Goal: Task Accomplishment & Management: Complete application form

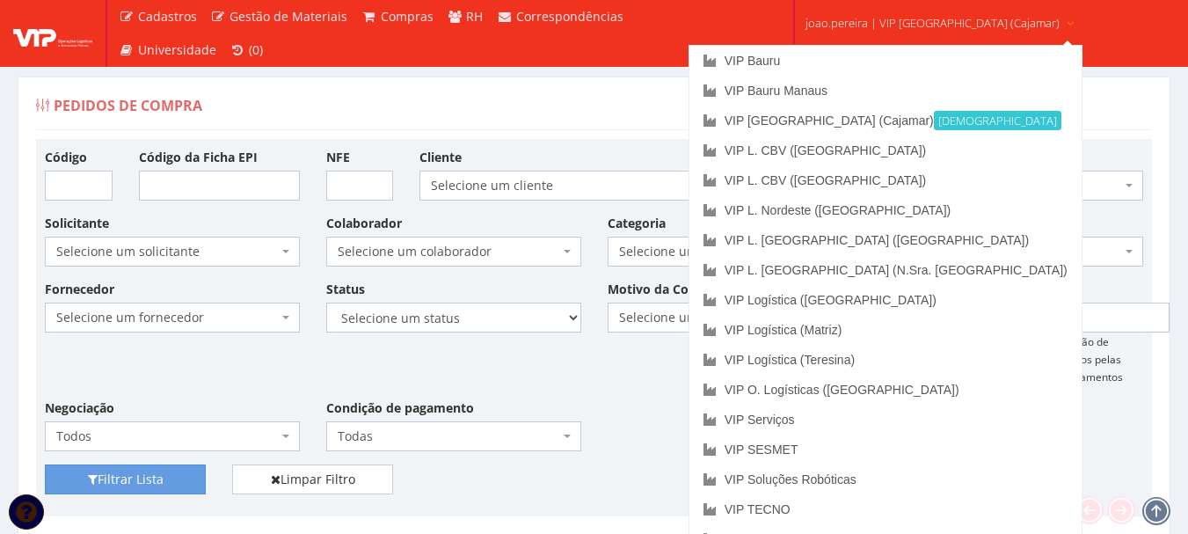
click at [887, 16] on span "joao.pereira | VIP Brasil (Cajamar)" at bounding box center [932, 23] width 254 height 18
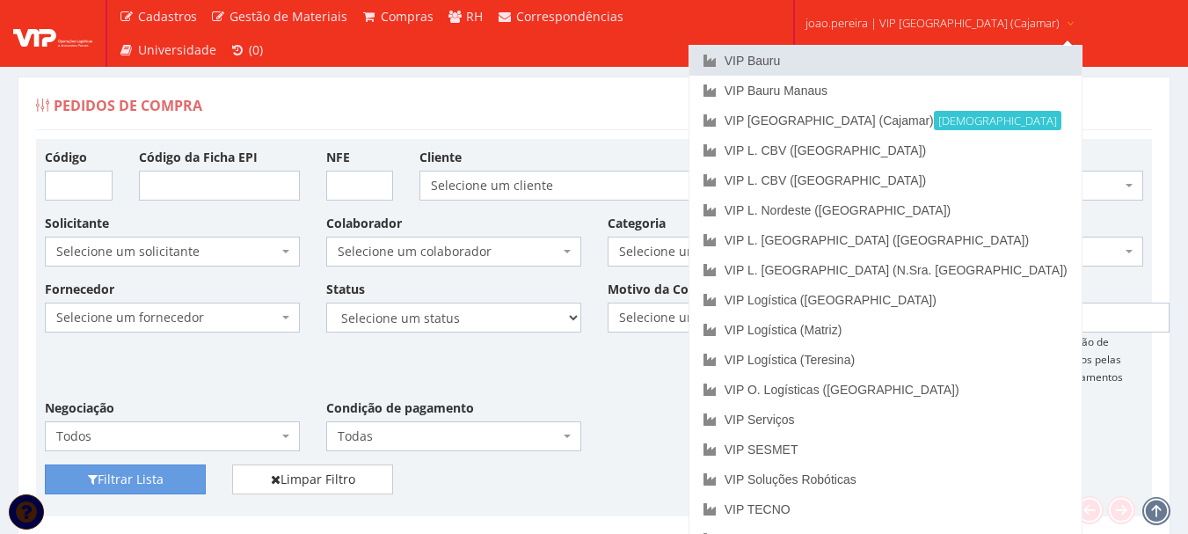
click at [842, 57] on link "VIP Bauru" at bounding box center [885, 61] width 392 height 30
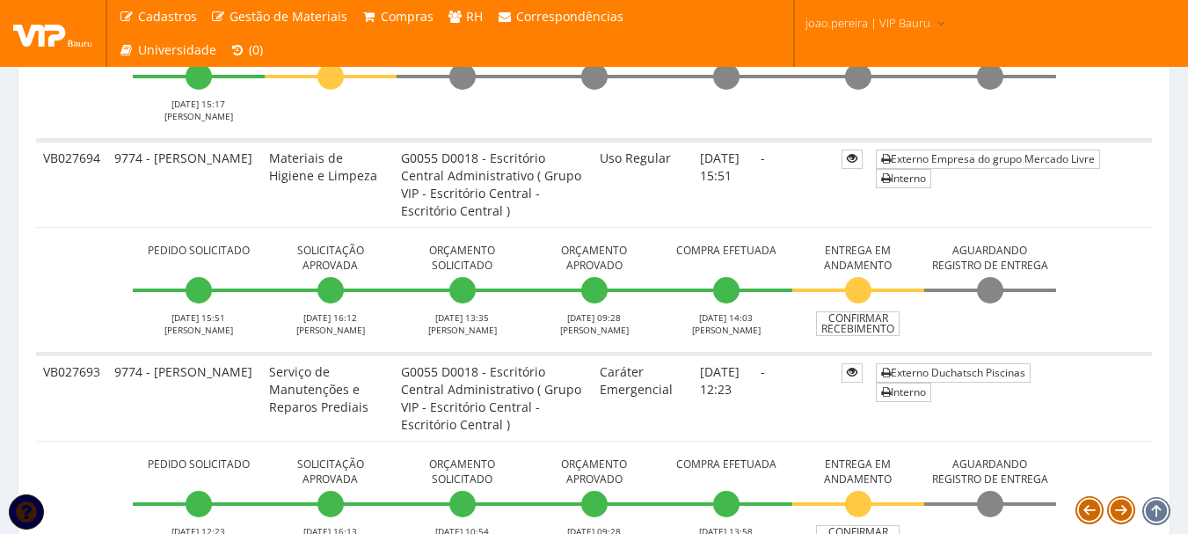
scroll to position [879, 0]
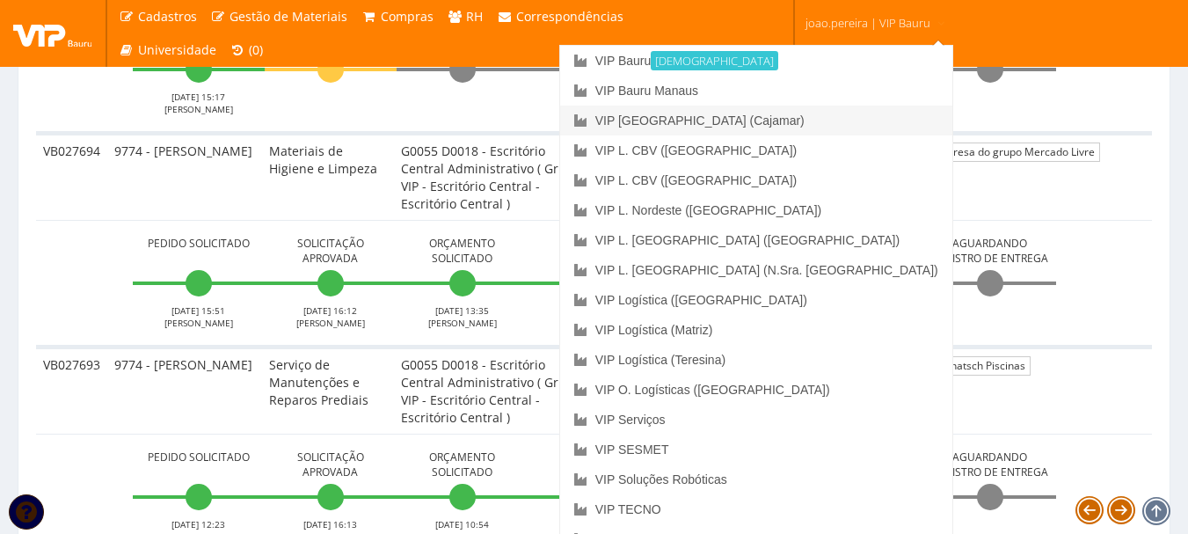
click at [834, 115] on link "VIP [GEOGRAPHIC_DATA] (Cajamar)" at bounding box center [756, 121] width 392 height 30
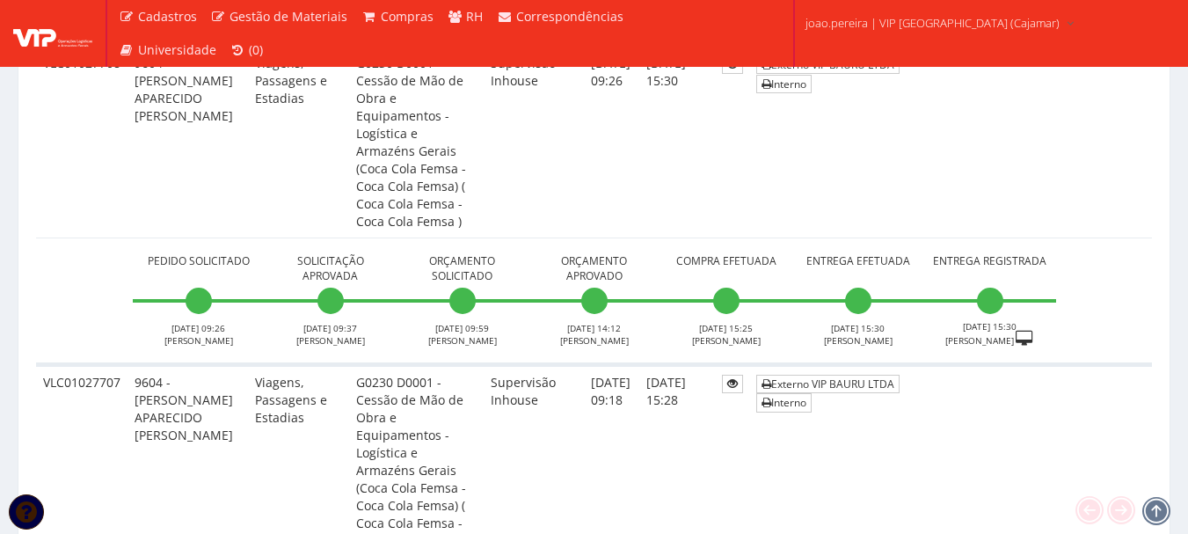
scroll to position [1231, 0]
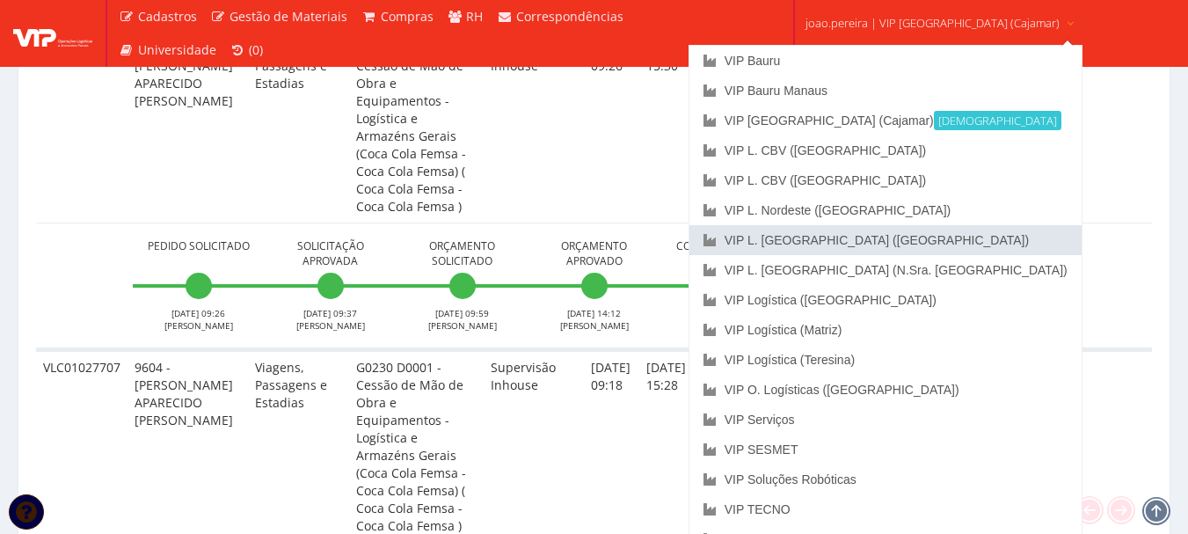
click at [895, 237] on link "VIP L. [GEOGRAPHIC_DATA] ([GEOGRAPHIC_DATA])" at bounding box center [885, 240] width 392 height 30
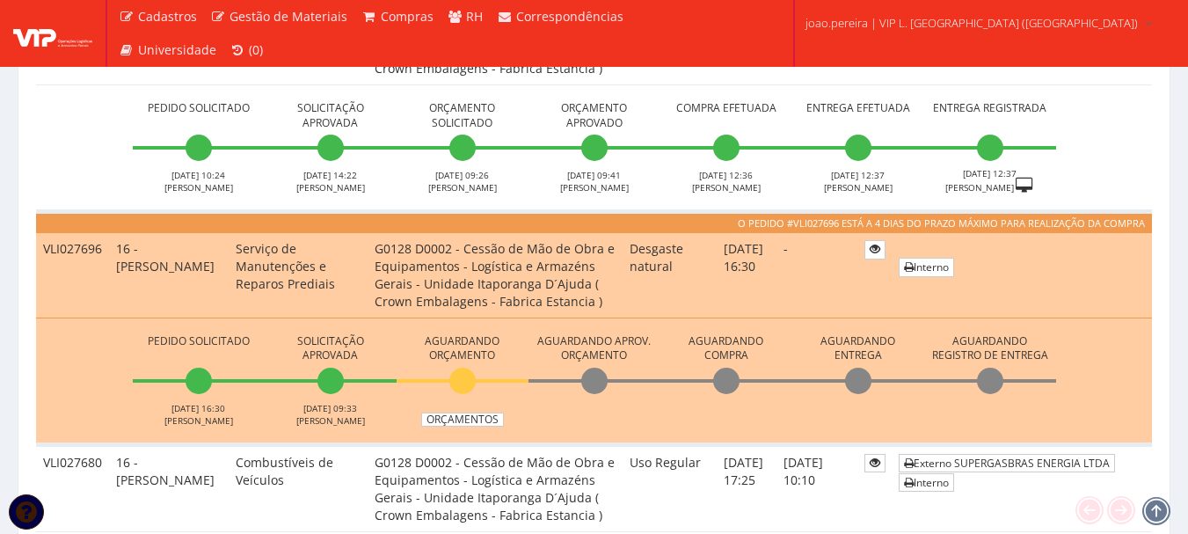
scroll to position [616, 0]
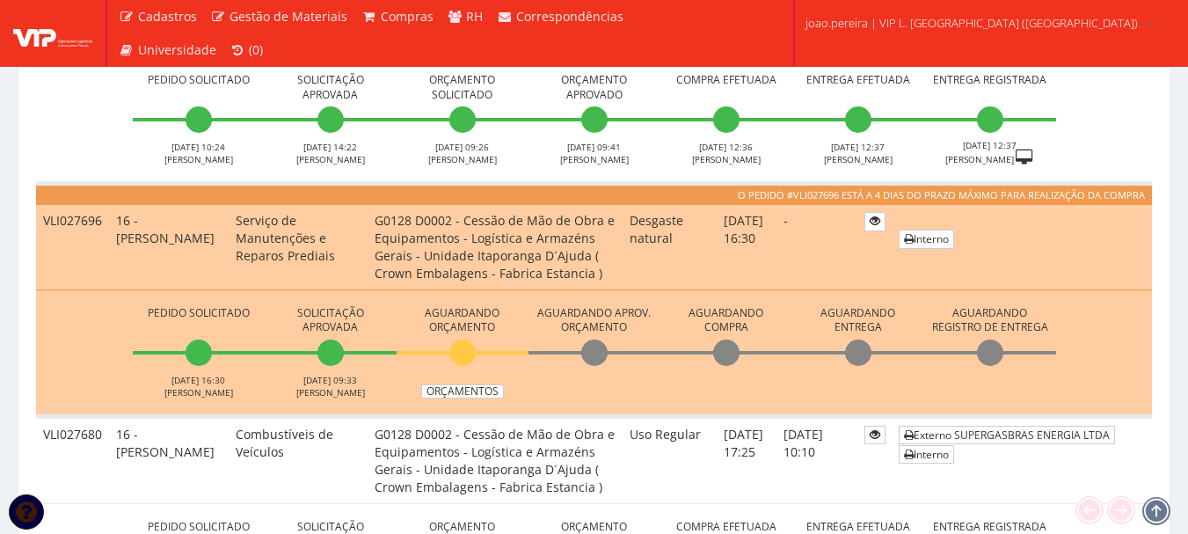
click at [1060, 473] on td "Externo SUPERGASBRAS ENERGIA LTDA Interno" at bounding box center [1022, 459] width 260 height 87
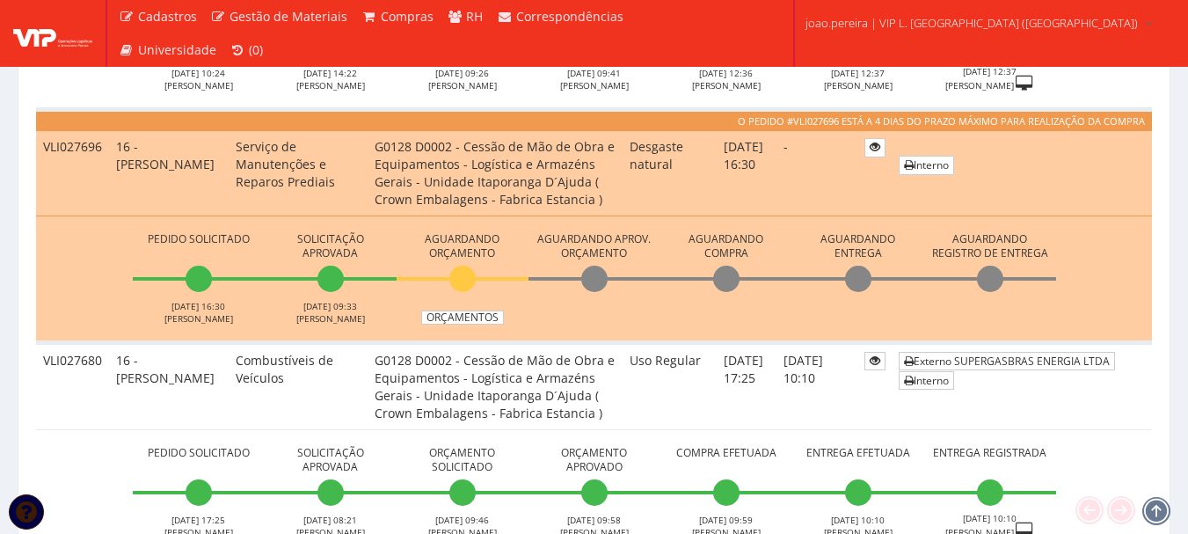
scroll to position [528, 0]
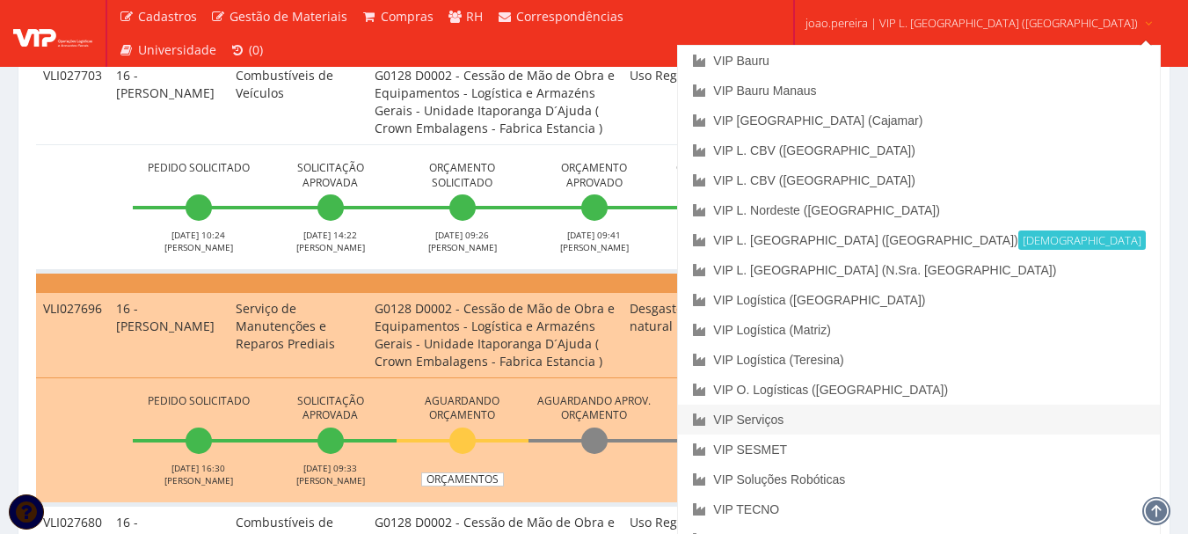
click at [870, 419] on link "VIP Serviços" at bounding box center [918, 419] width 481 height 30
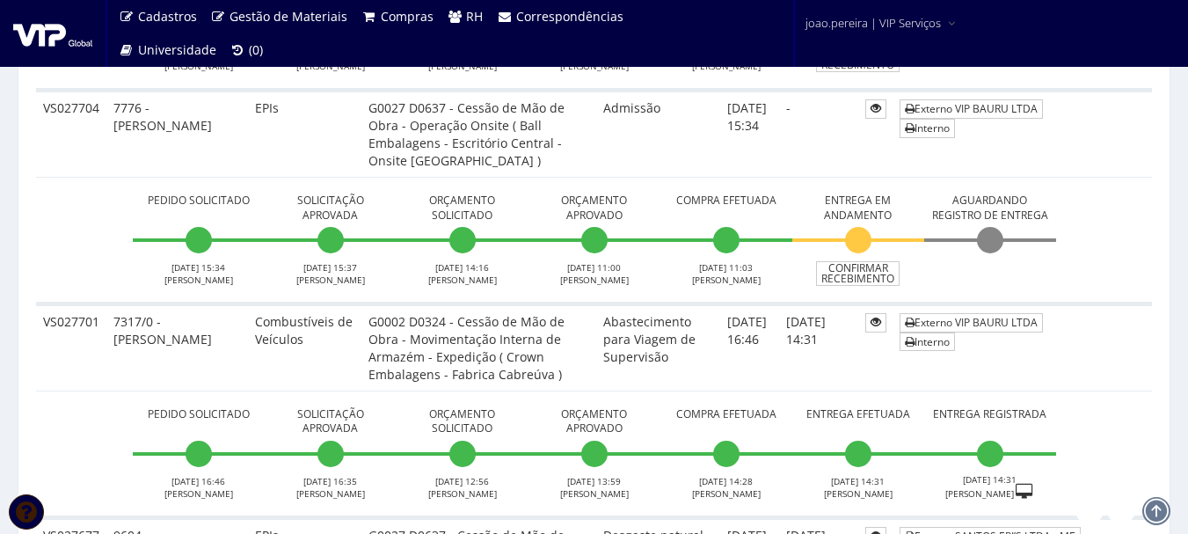
scroll to position [1143, 0]
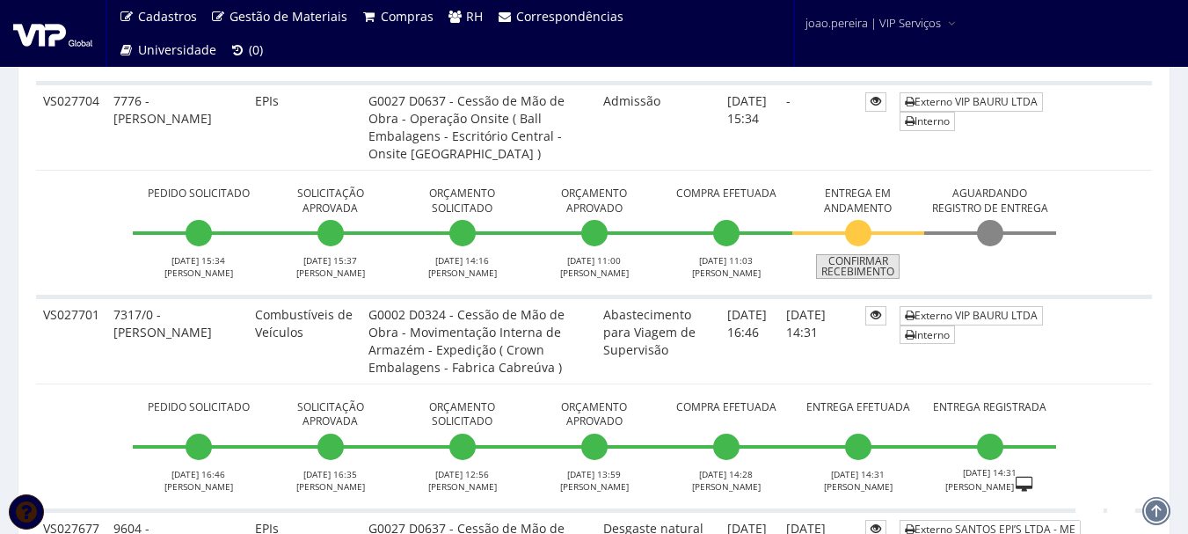
click at [873, 273] on link "Confirmar Recebimento" at bounding box center [858, 266] width 84 height 25
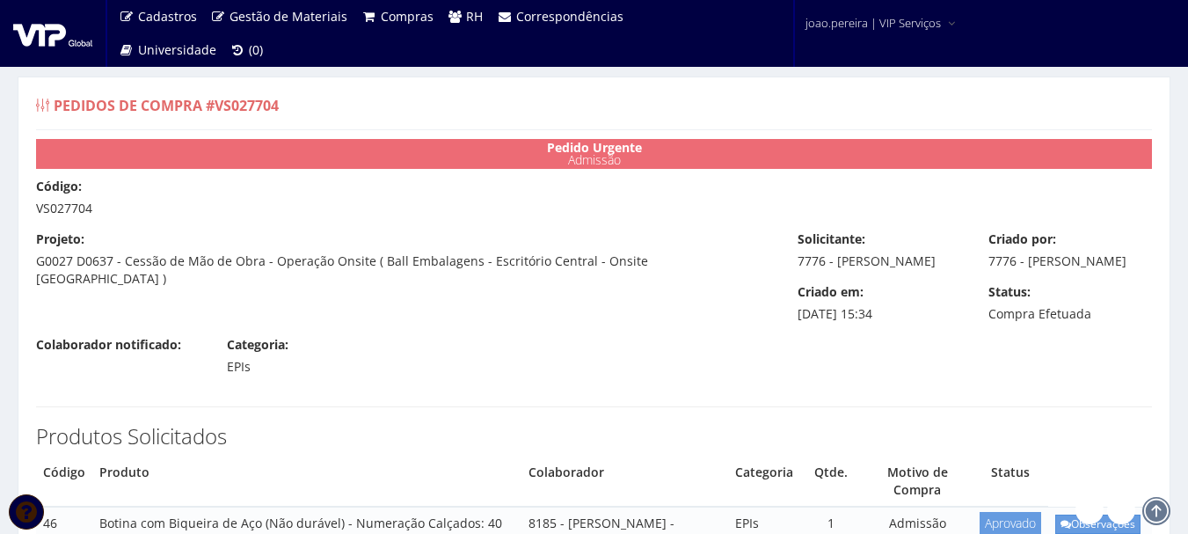
select select "19"
select select "848"
select select "25"
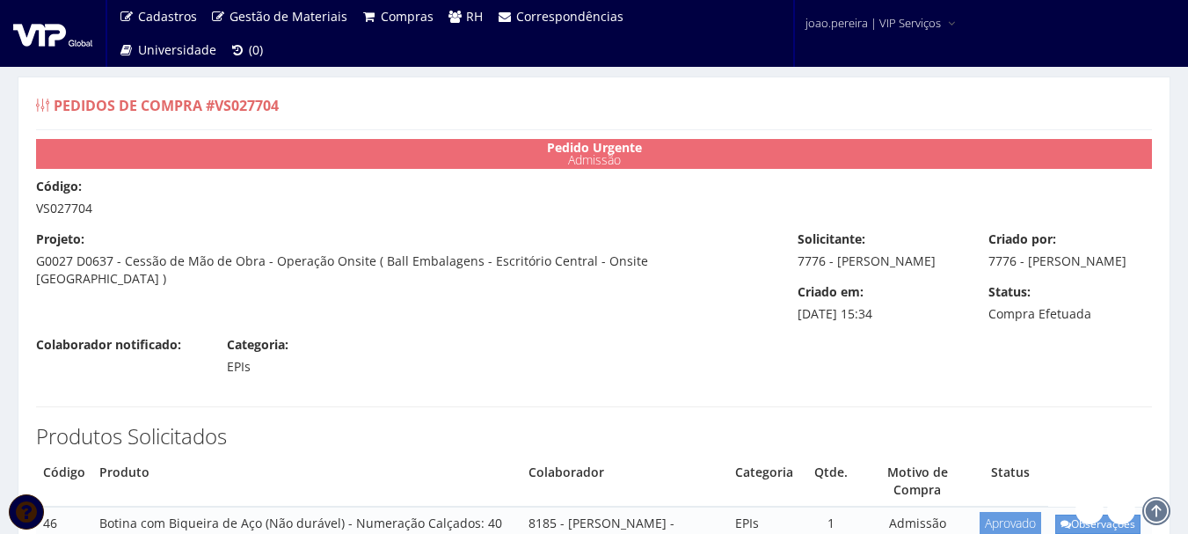
select select "848"
select select "1164"
select select "848"
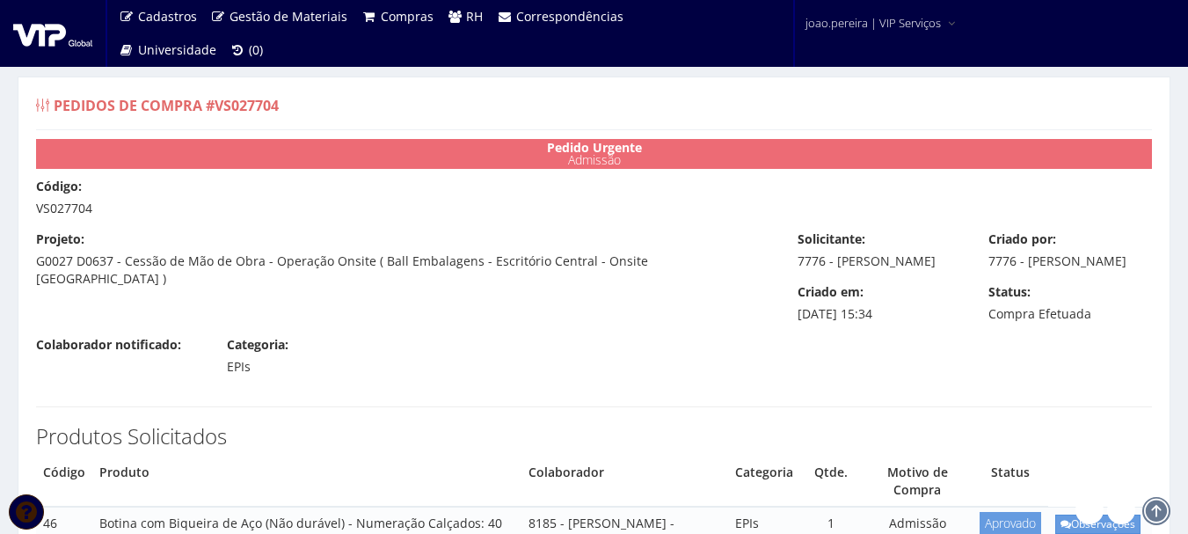
select select "848"
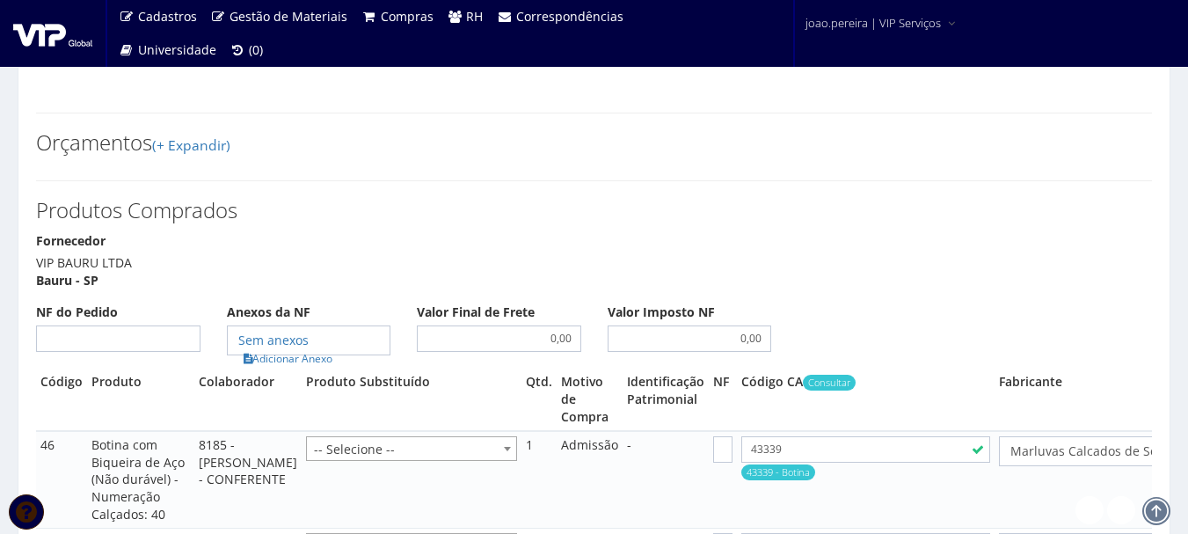
scroll to position [1847, 0]
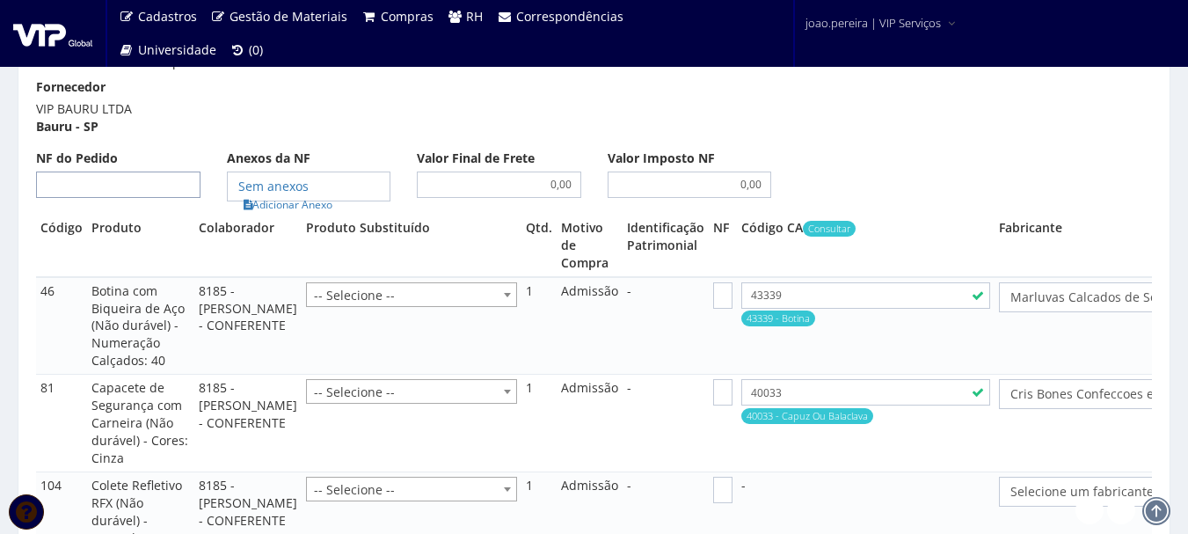
click at [98, 171] on input "NF do Pedido" at bounding box center [118, 184] width 164 height 26
type input "00"
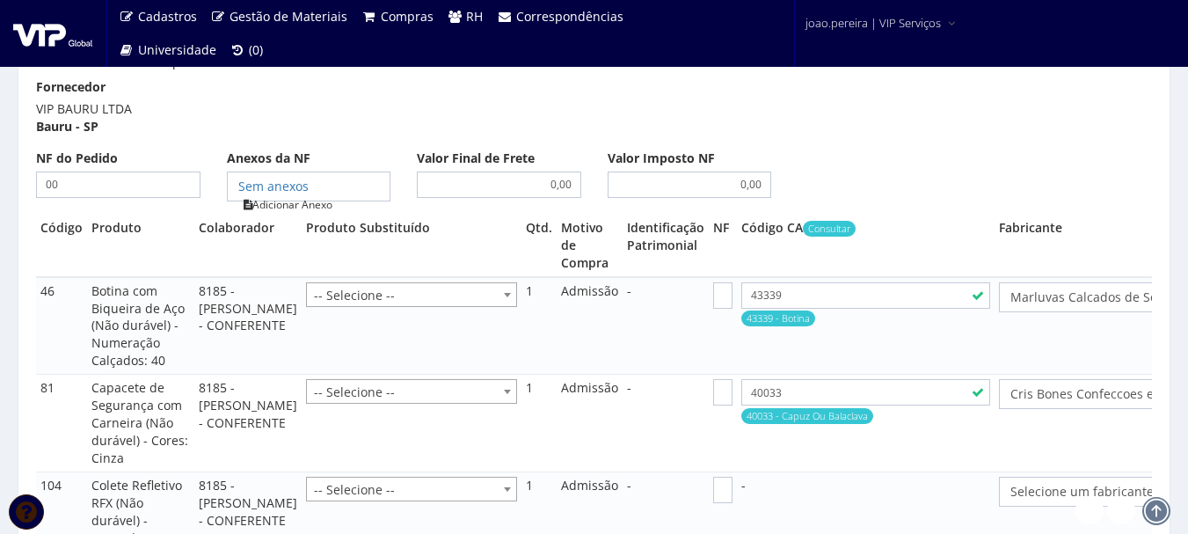
type input "00"
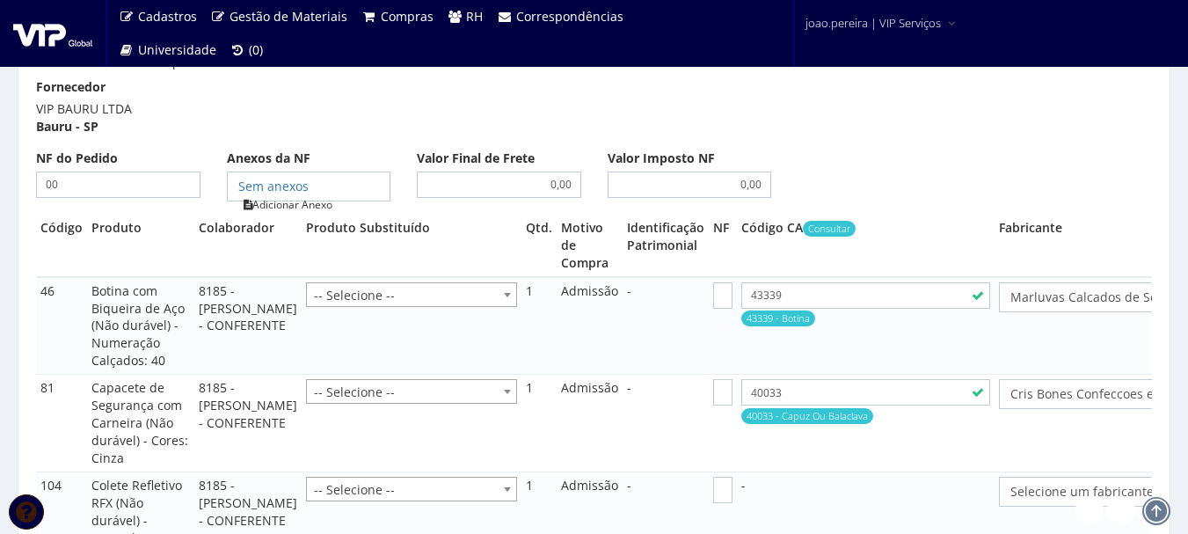
type input "00"
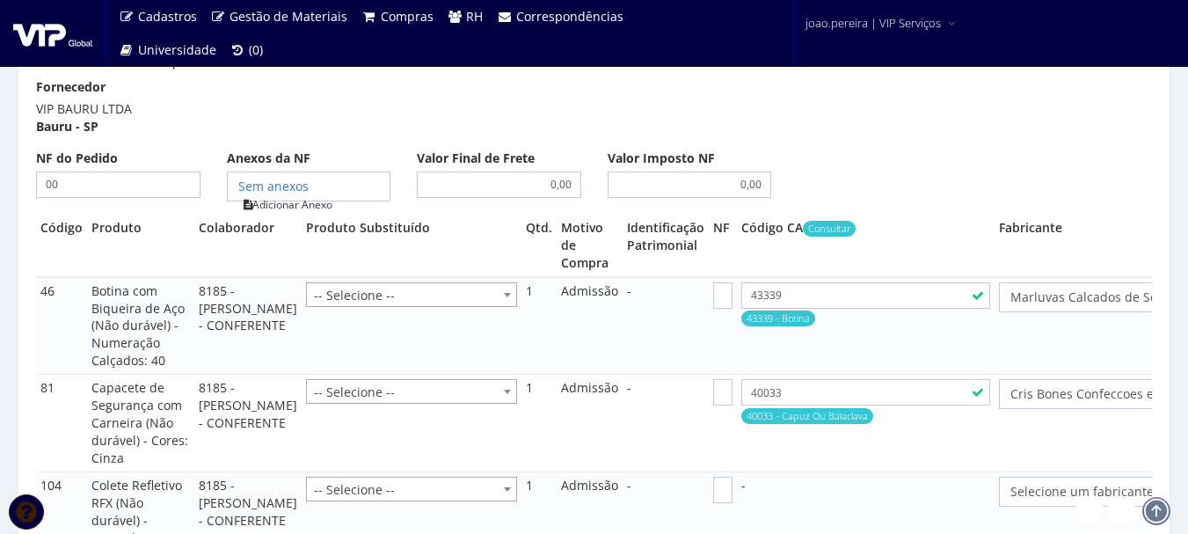
type input "00"
click at [311, 195] on link "Adicionar Anexo" at bounding box center [287, 204] width 99 height 18
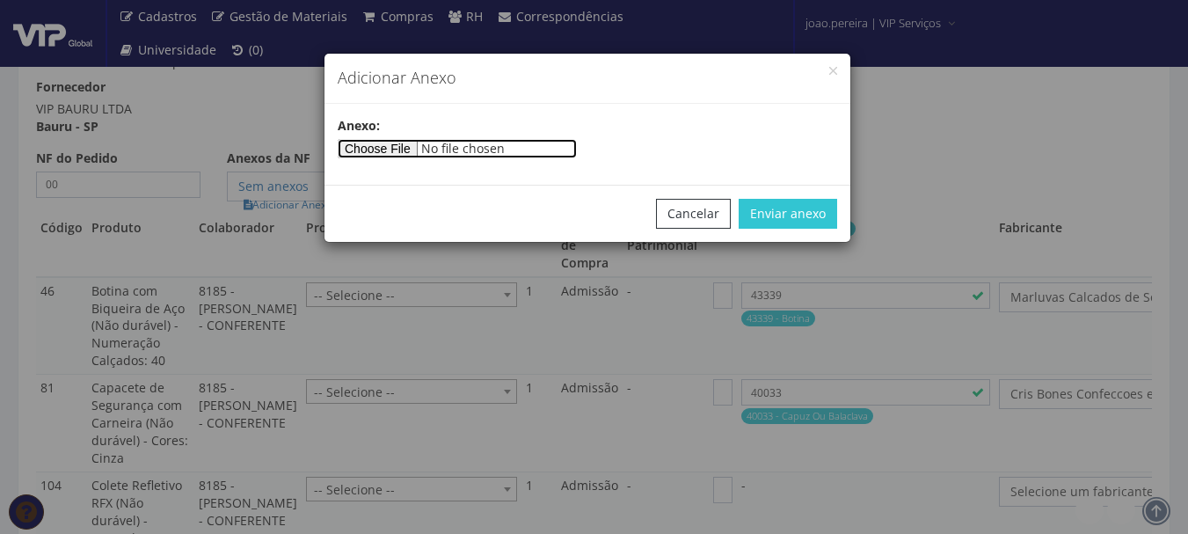
click at [420, 144] on input"] "file" at bounding box center [457, 148] width 239 height 19
type input"] "C:\fakepath\PEDIDOS SEM NOTA FISCAL ESTOQUE.docx"
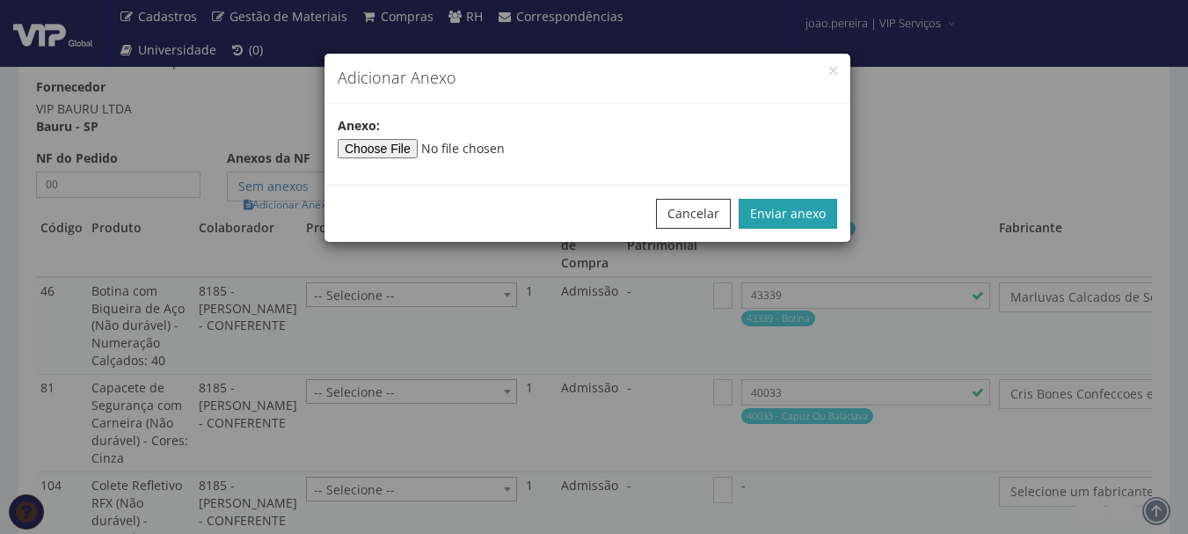
click at [799, 219] on button "Enviar anexo" at bounding box center [788, 214] width 98 height 30
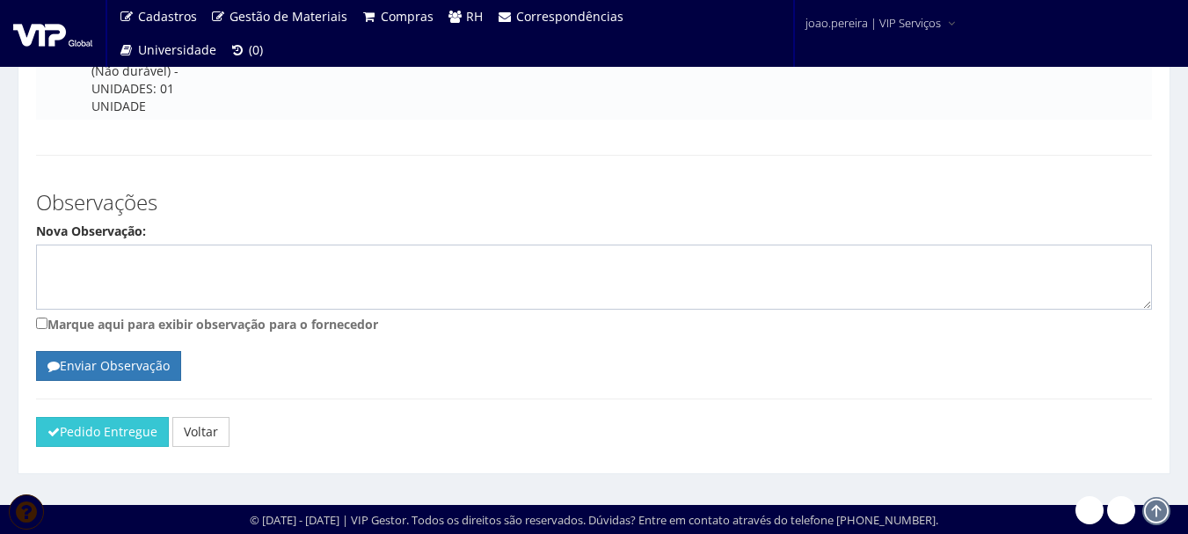
scroll to position [3688, 0]
click at [93, 427] on button "Pedido Entregue" at bounding box center [102, 432] width 133 height 30
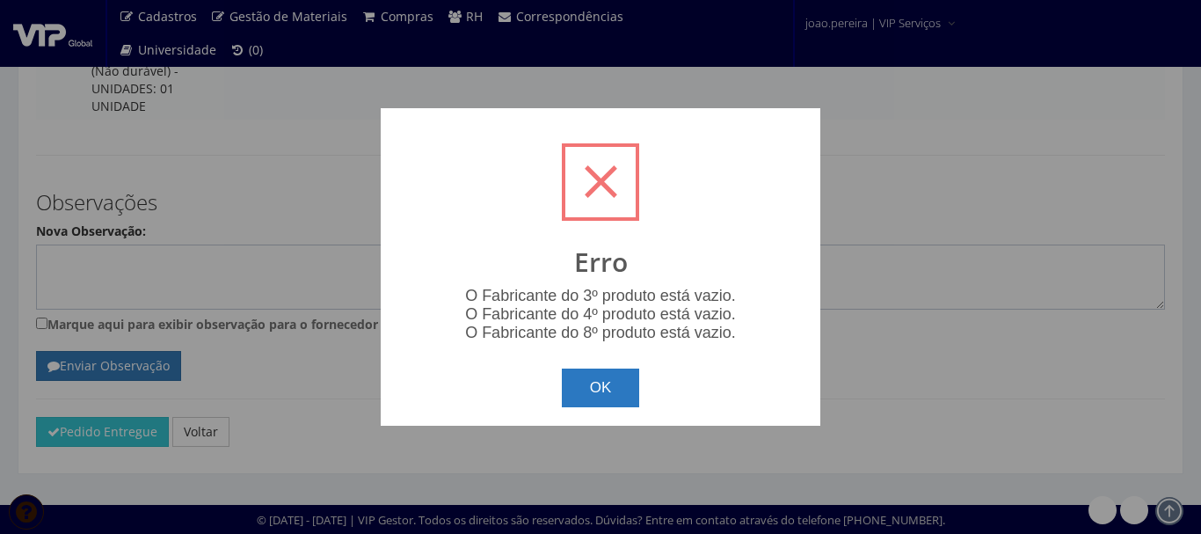
click at [605, 395] on button "OK" at bounding box center [601, 387] width 78 height 39
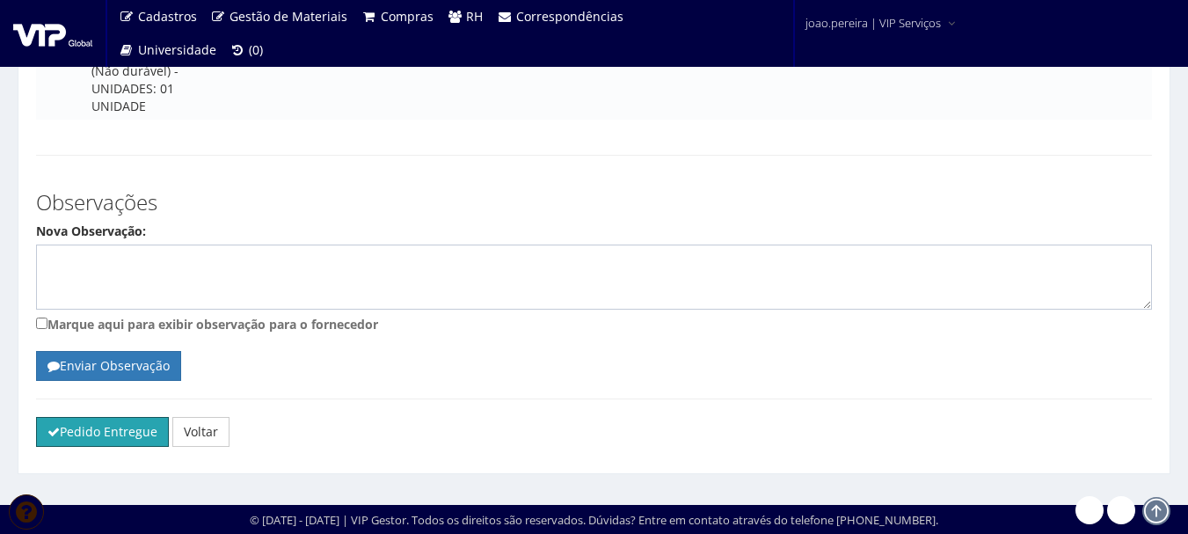
scroll to position [3160, 0]
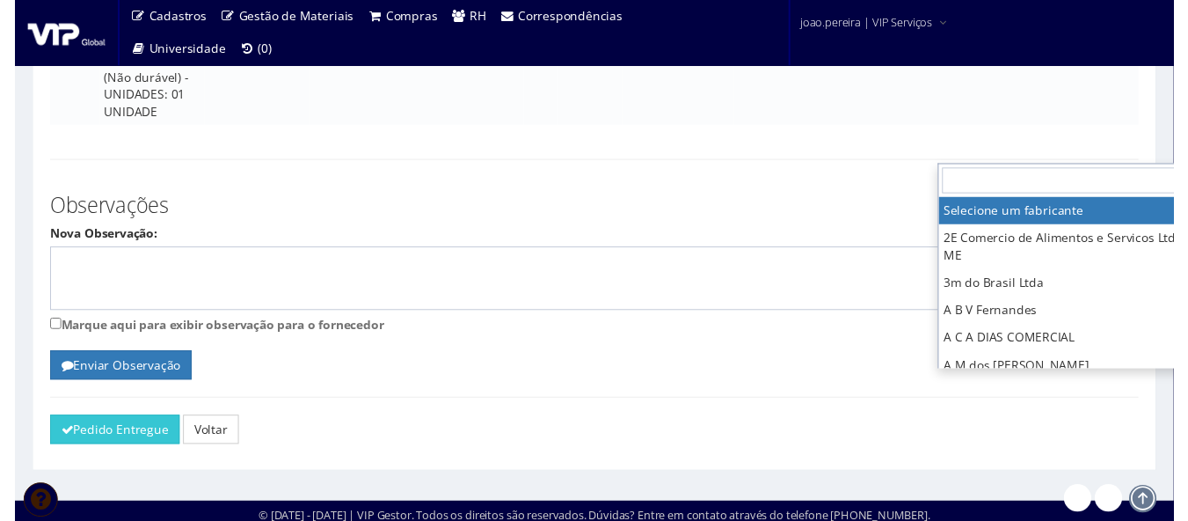
scroll to position [3160, 35]
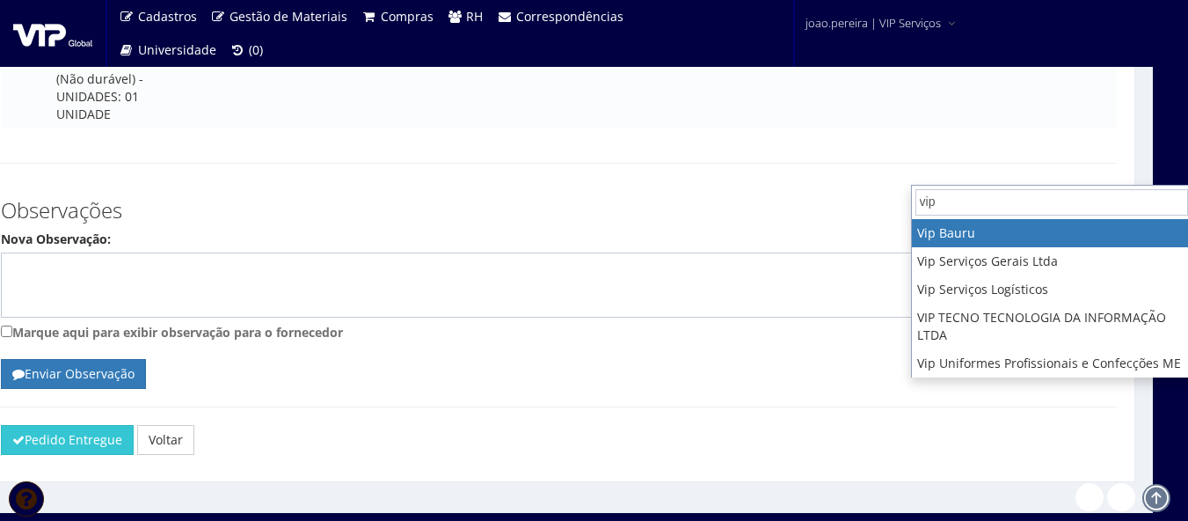
type input "vip"
select select "70"
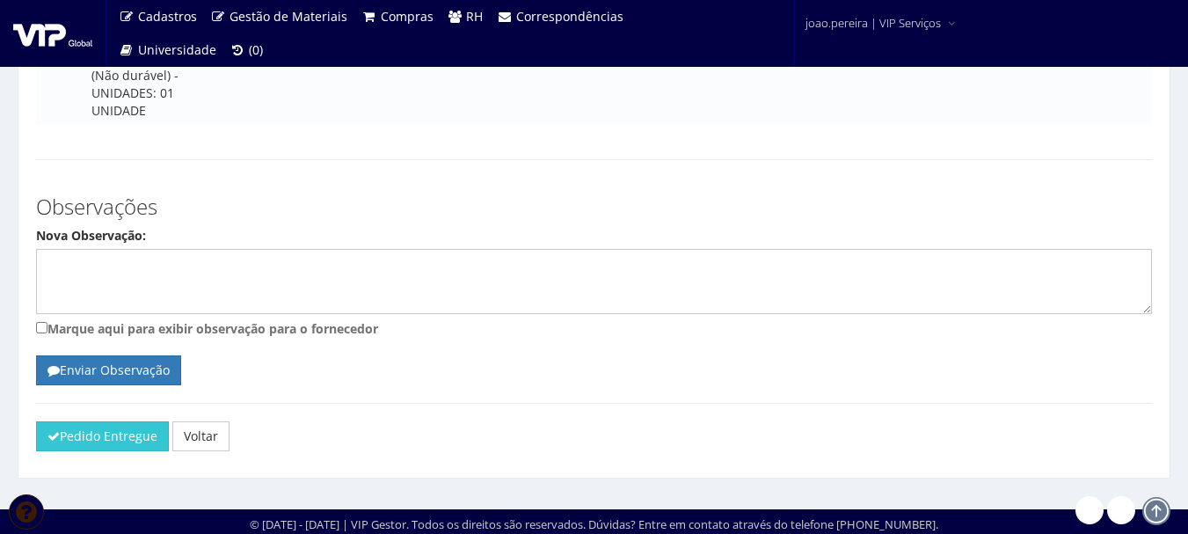
scroll to position [3248, 0]
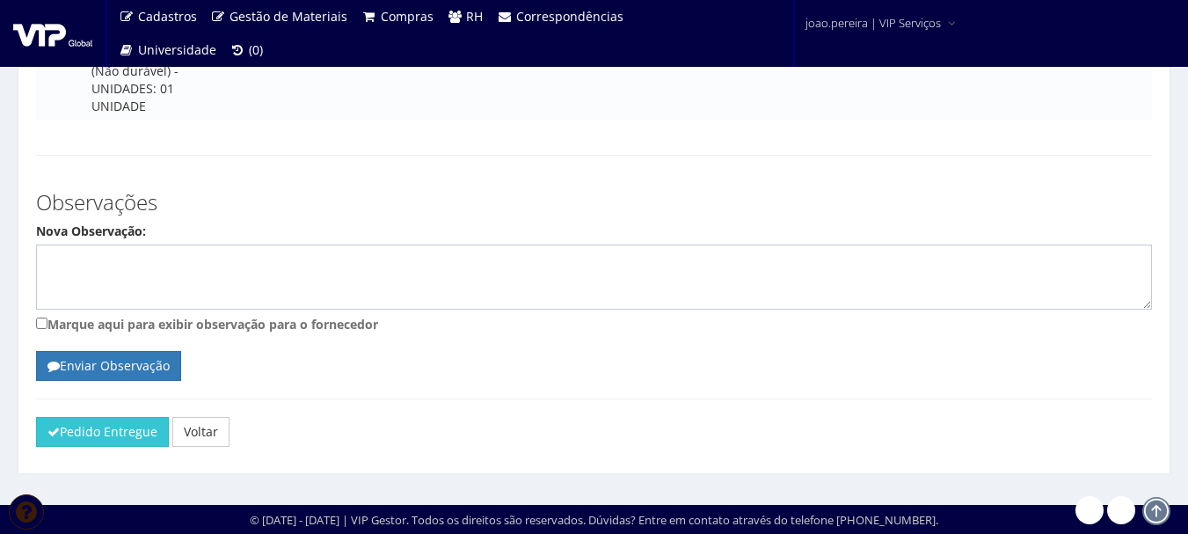
click at [1022, 16] on span "Razão Social Importador:volk do Brasil Ltda" at bounding box center [1137, 7] width 254 height 18
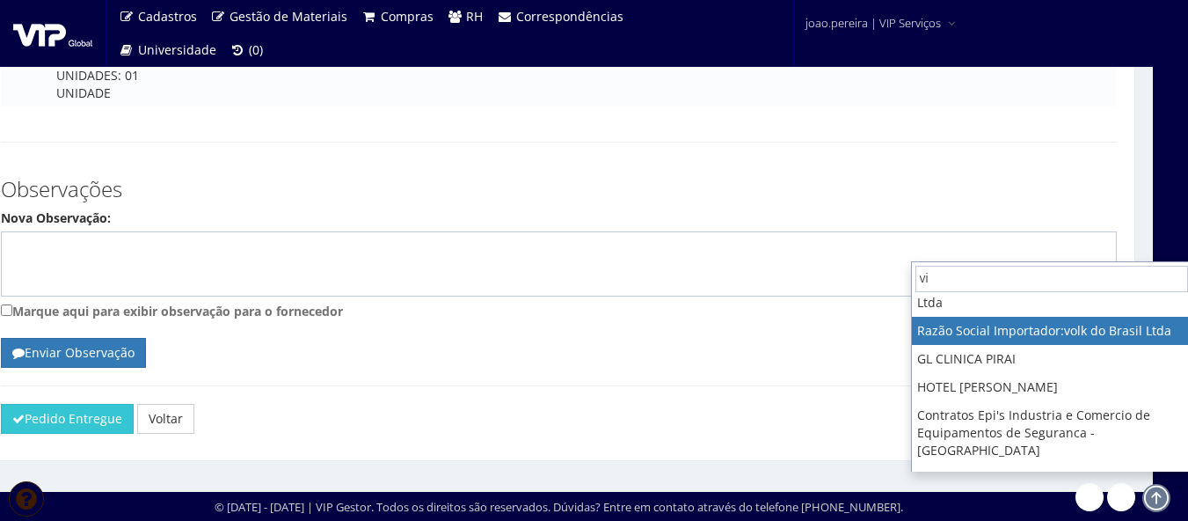
scroll to position [0, 0]
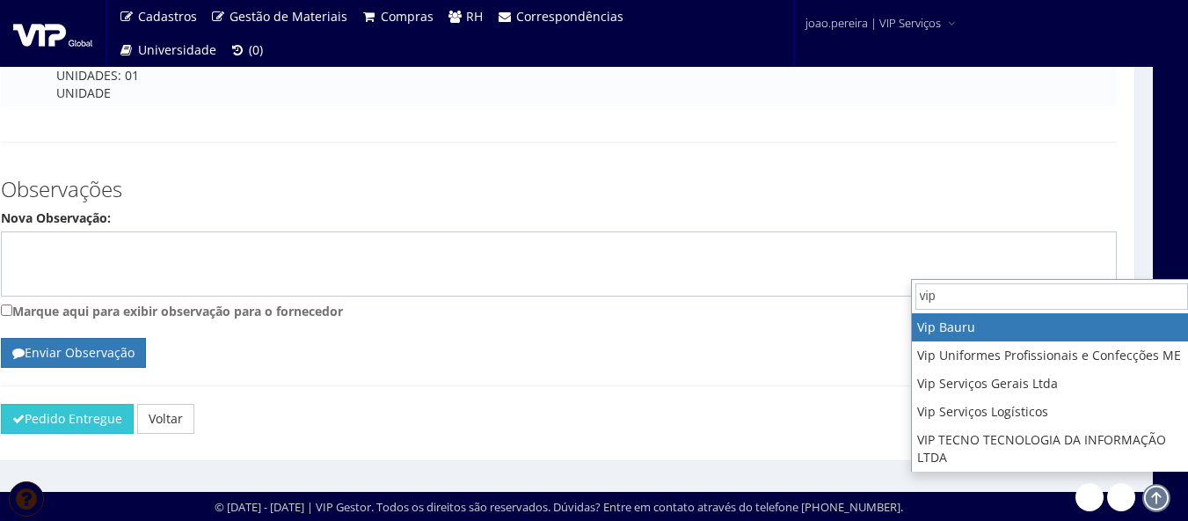
type input "vip"
select select "70"
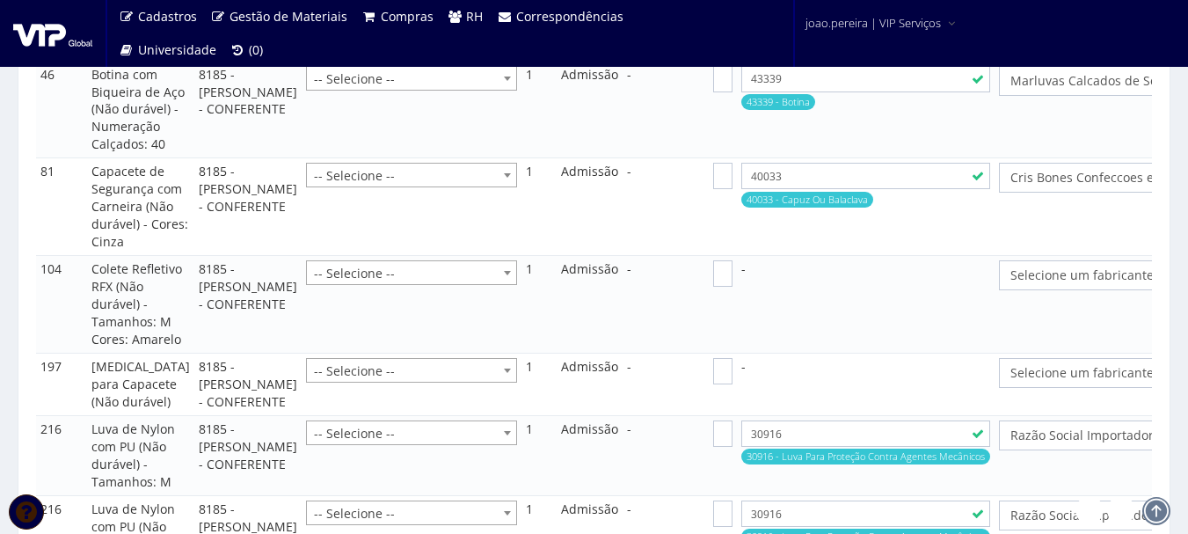
scroll to position [2105, 0]
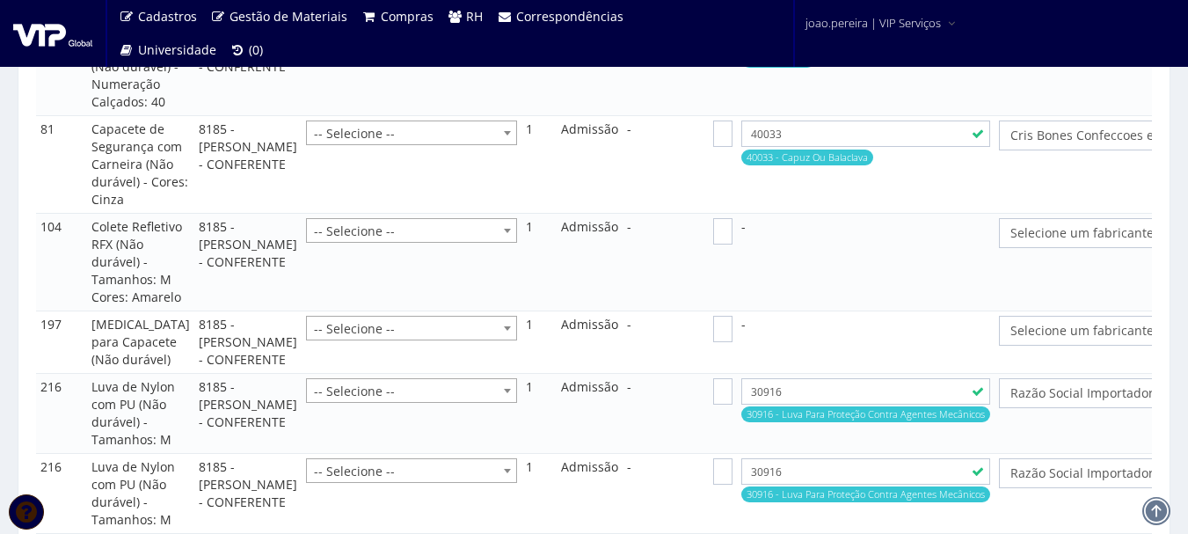
click at [1069, 242] on span "Selecione um fabricante" at bounding box center [1137, 233] width 254 height 18
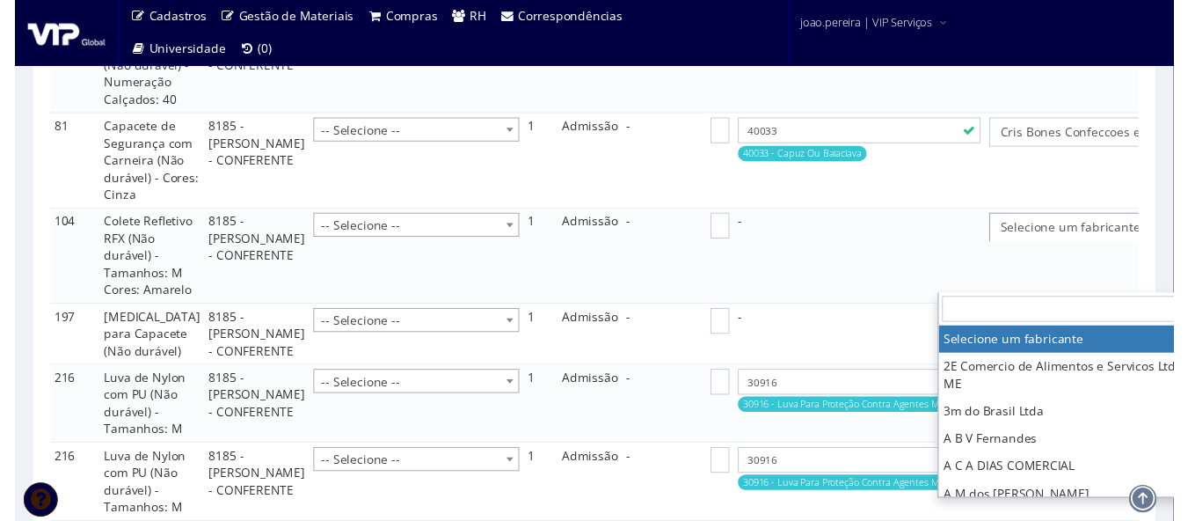
scroll to position [2105, 35]
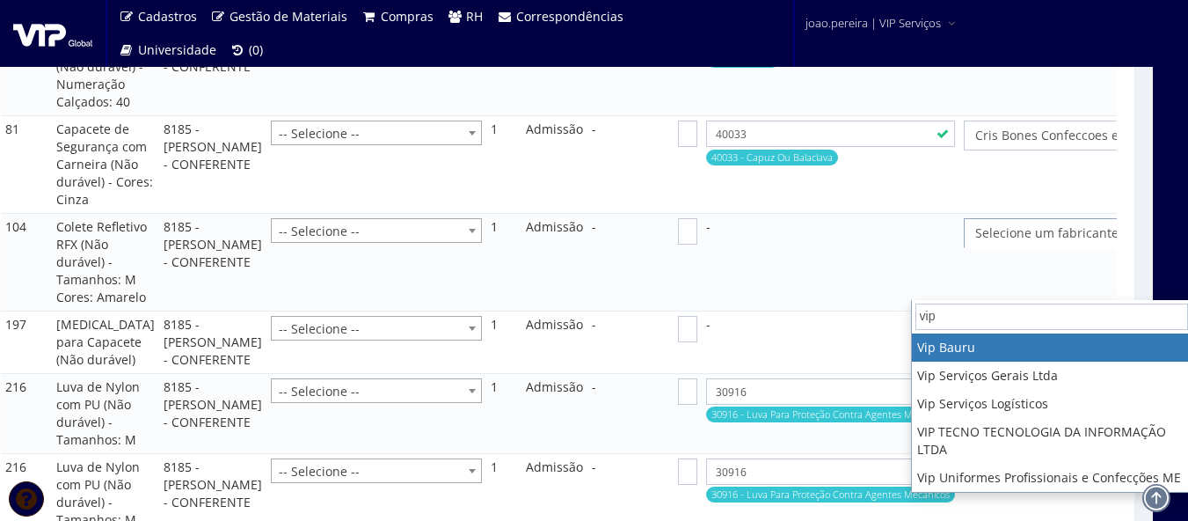
type input "vip"
select select "70"
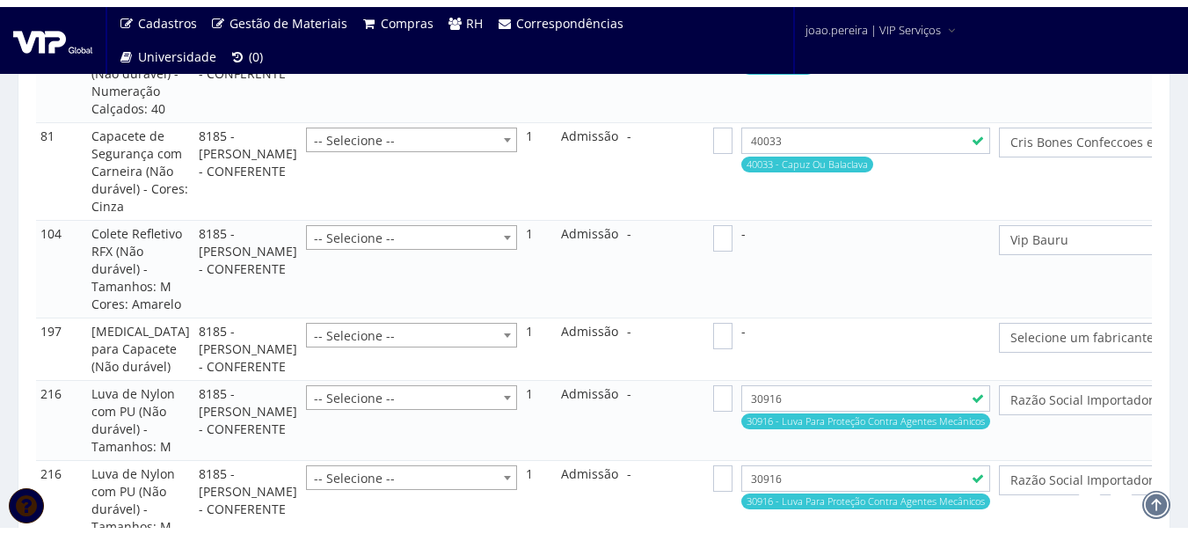
scroll to position [2105, 0]
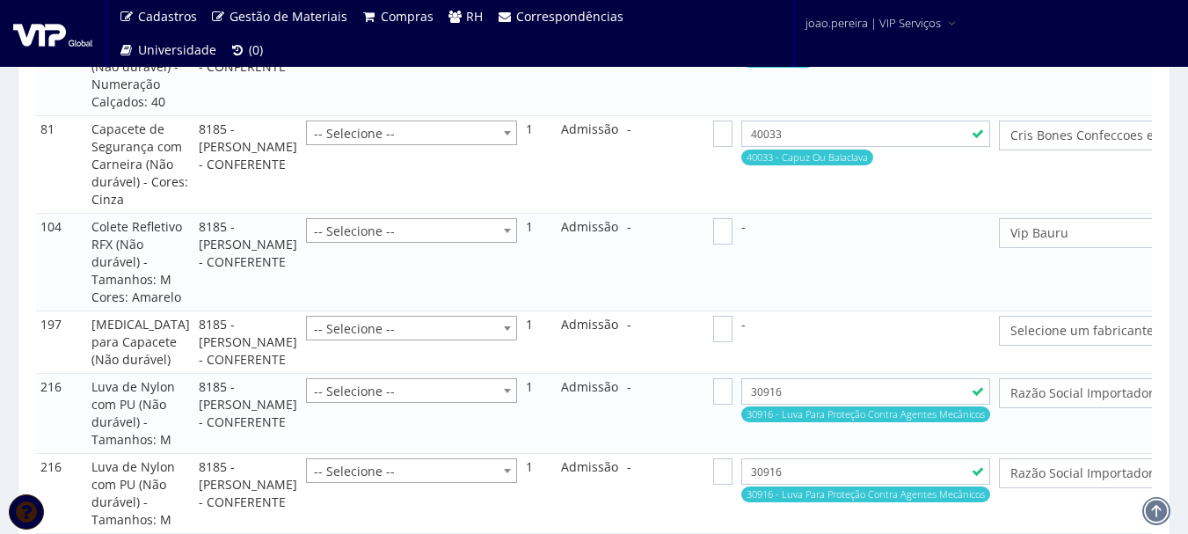
click at [1010, 339] on span "Selecione um fabricante" at bounding box center [1137, 331] width 254 height 18
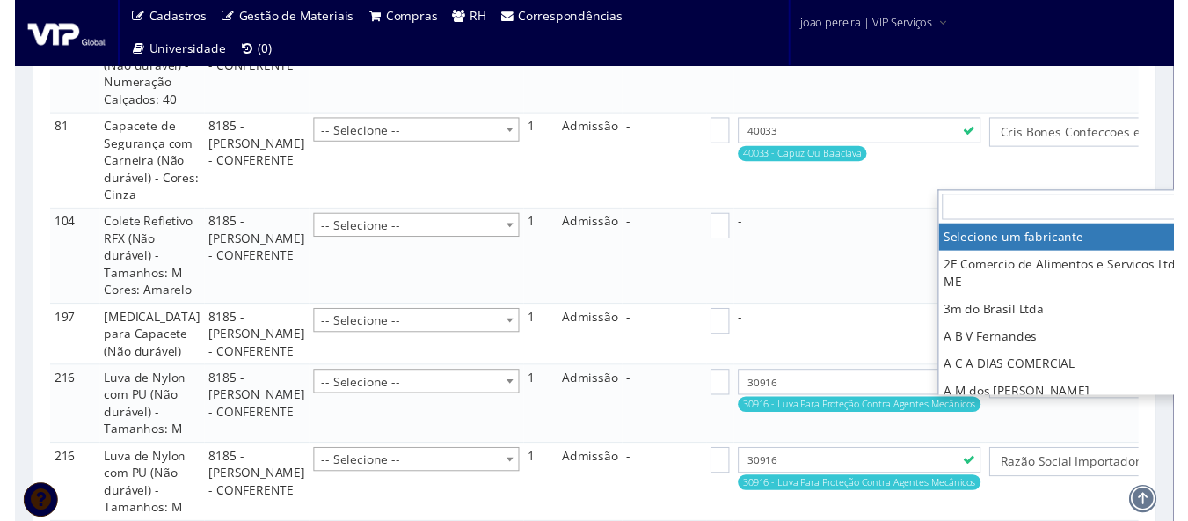
scroll to position [2105, 35]
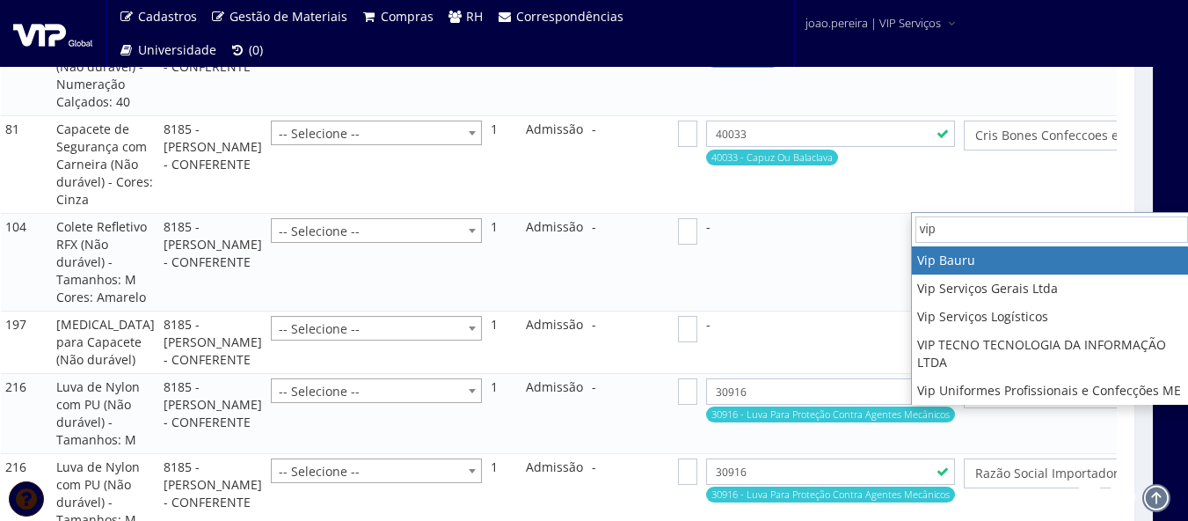
type input "vip"
select select "70"
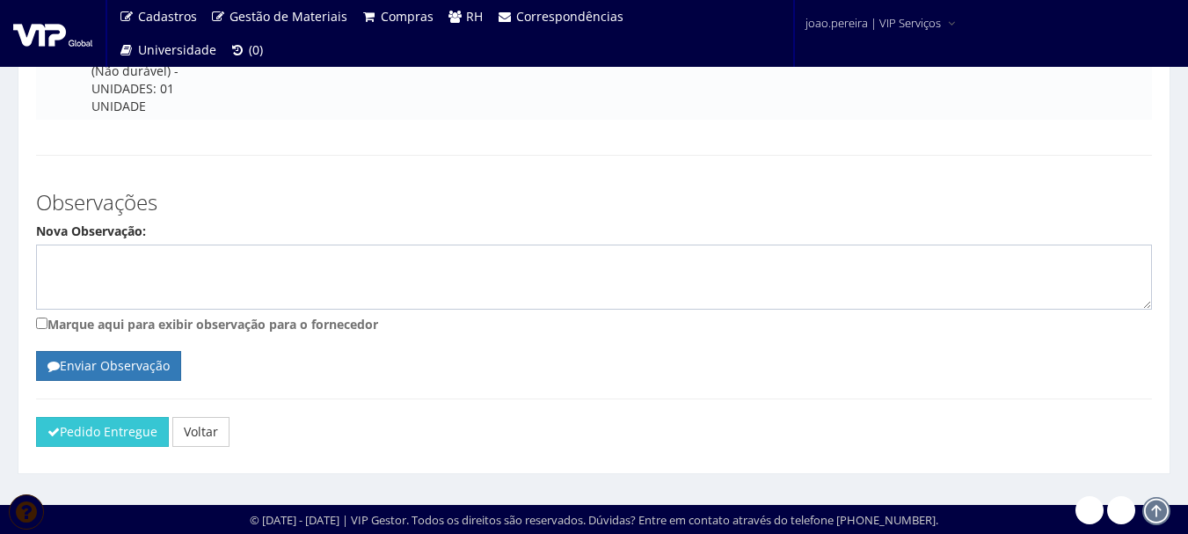
scroll to position [3688, 0]
click at [123, 438] on button "Pedido Entregue" at bounding box center [102, 432] width 133 height 30
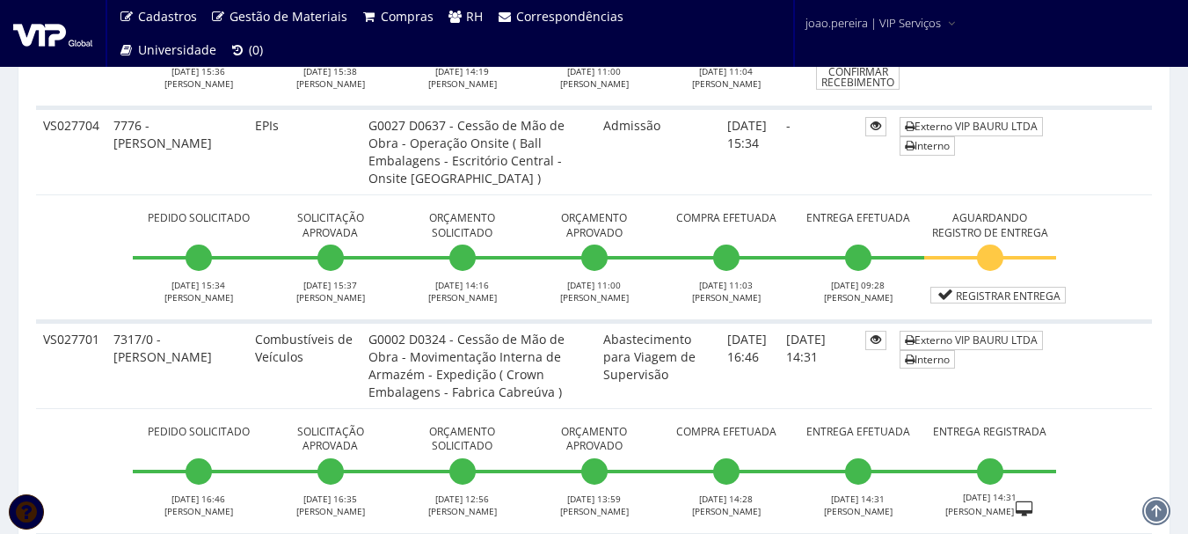
scroll to position [967, 0]
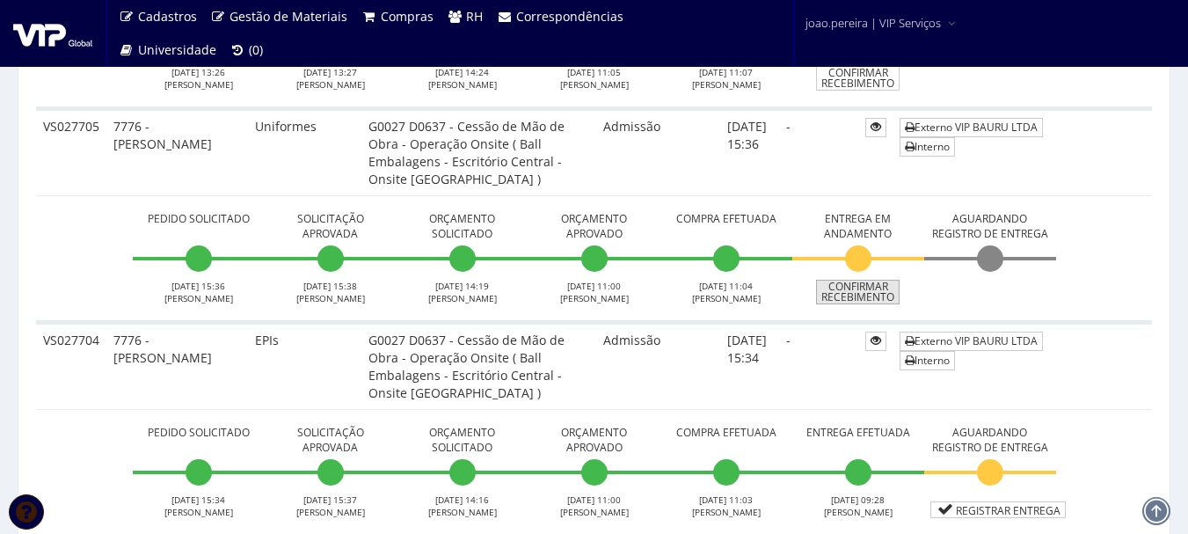
click at [867, 292] on link "Confirmar Recebimento" at bounding box center [858, 292] width 84 height 25
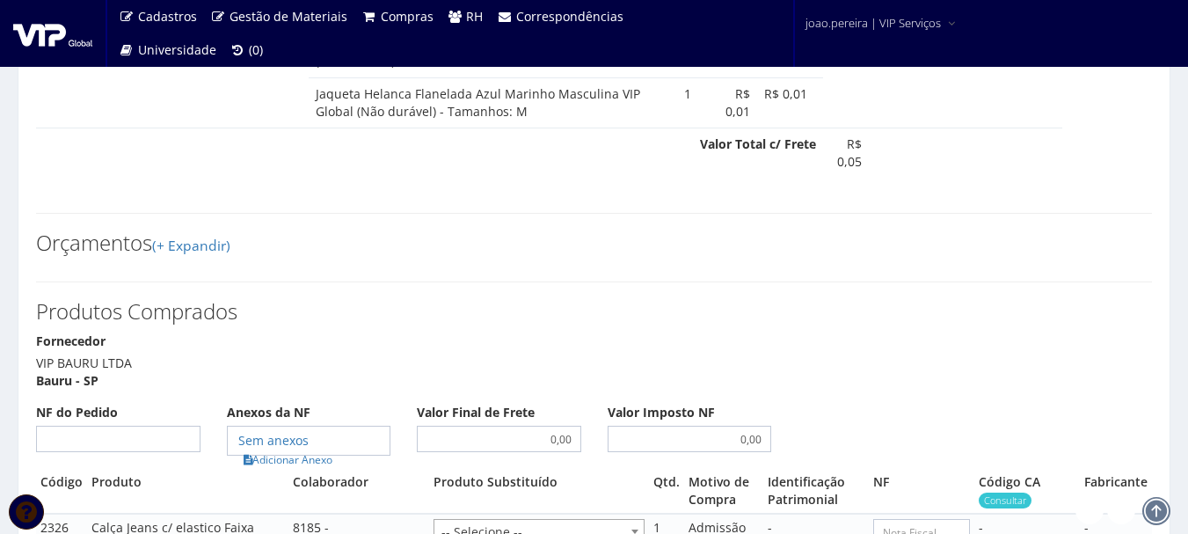
scroll to position [1055, 0]
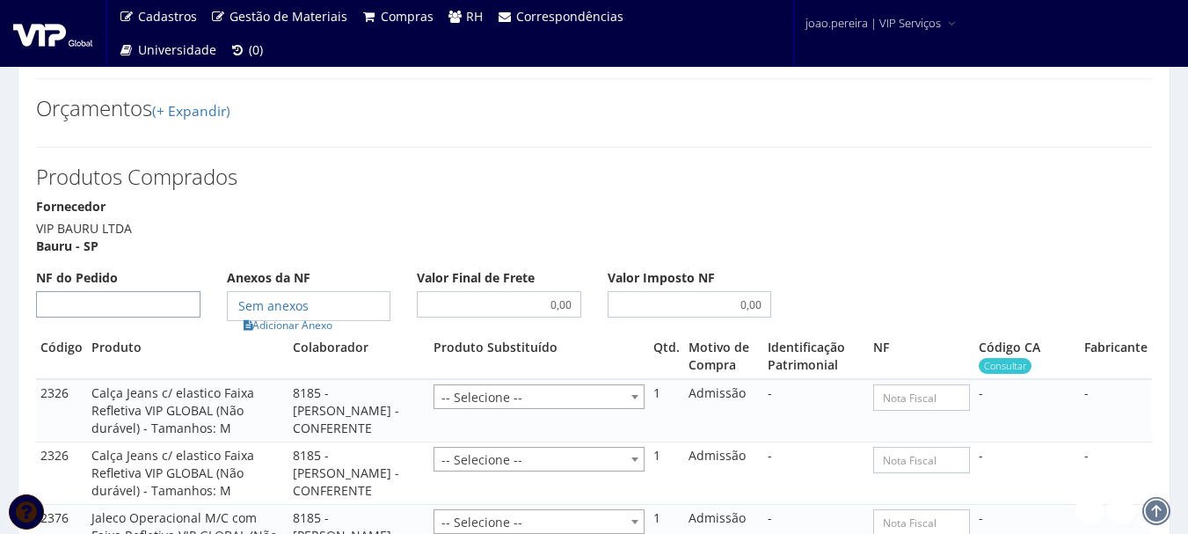
click at [61, 291] on input "NF do Pedido" at bounding box center [118, 304] width 164 height 26
type input "00"
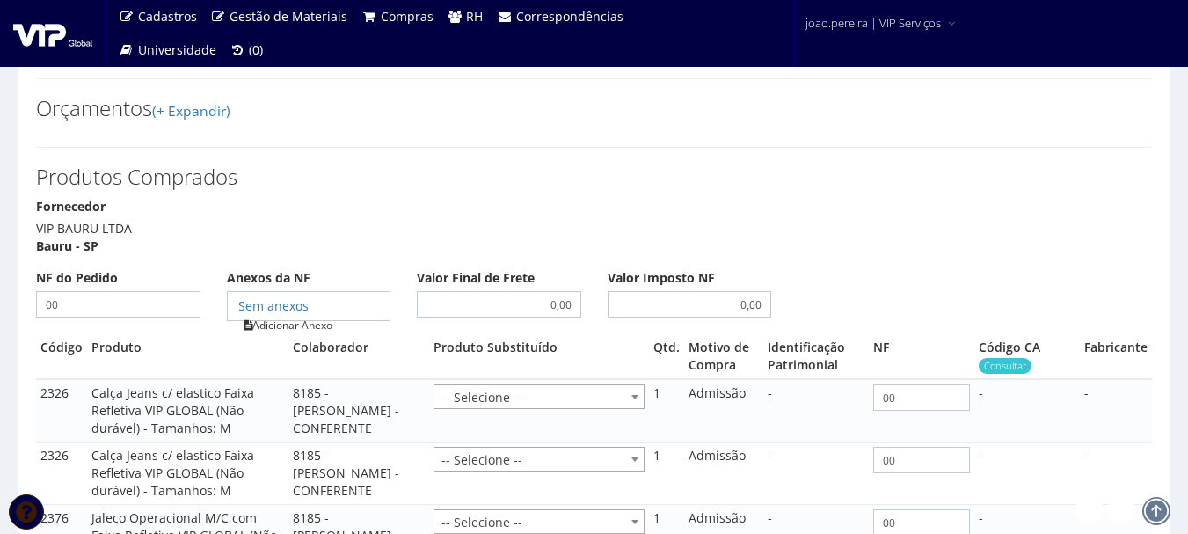
type input "00"
click at [288, 316] on link "Adicionar Anexo" at bounding box center [287, 325] width 99 height 18
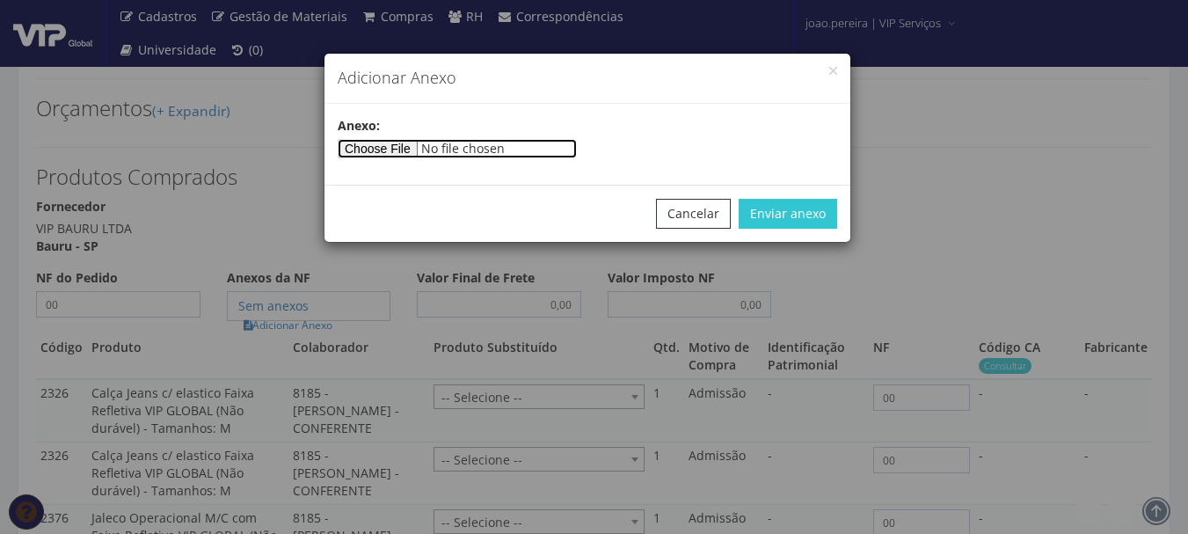
click at [380, 151] on input"] "file" at bounding box center [457, 148] width 239 height 19
type input"] "C:\fakepath\PEDIDOS SEM NOTA FISCAL ESTOQUE.docx"
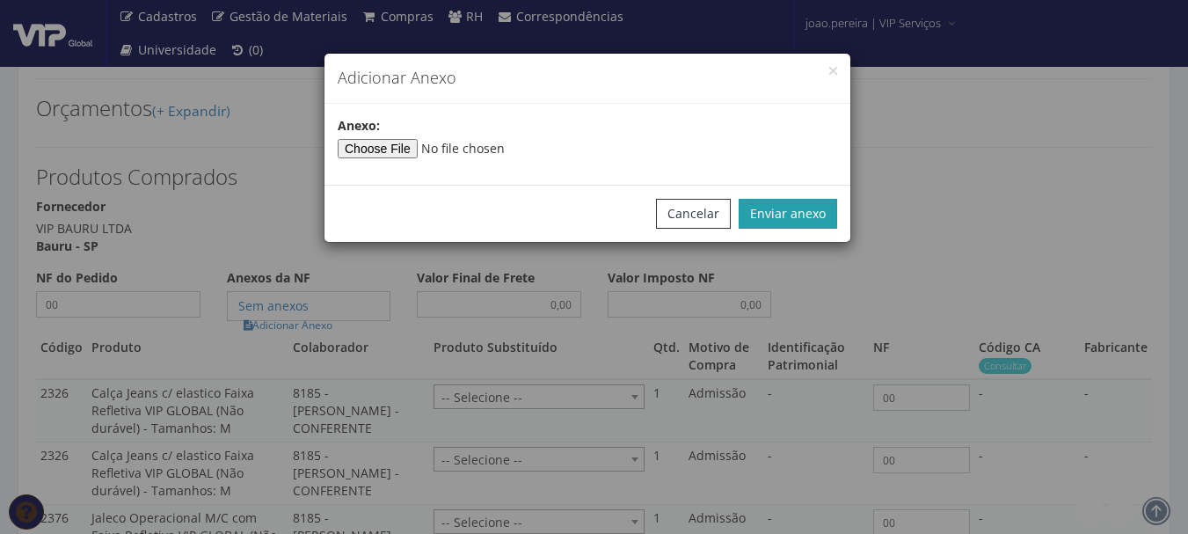
click at [814, 208] on button "Enviar anexo" at bounding box center [788, 214] width 98 height 30
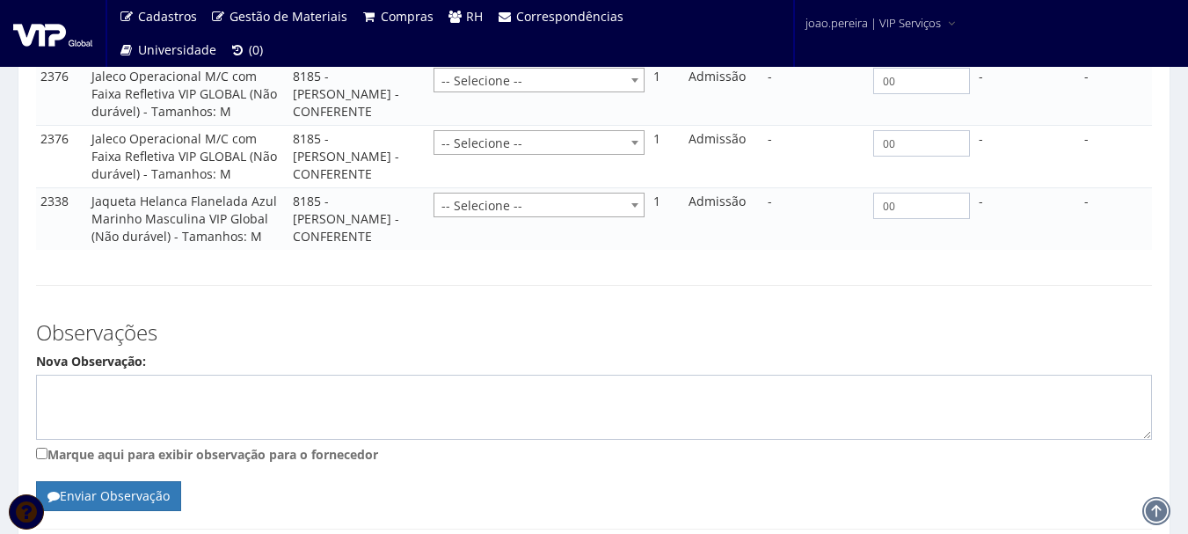
scroll to position [1592, 0]
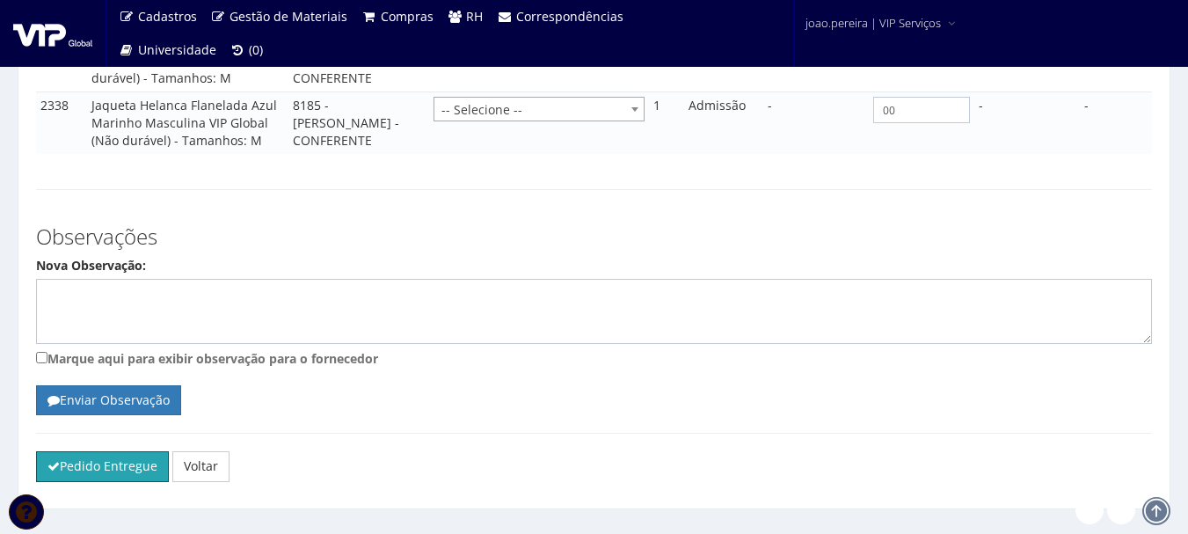
drag, startPoint x: 105, startPoint y: 425, endPoint x: 652, endPoint y: 57, distance: 659.0
click at [105, 451] on button "Pedido Entregue" at bounding box center [102, 466] width 133 height 30
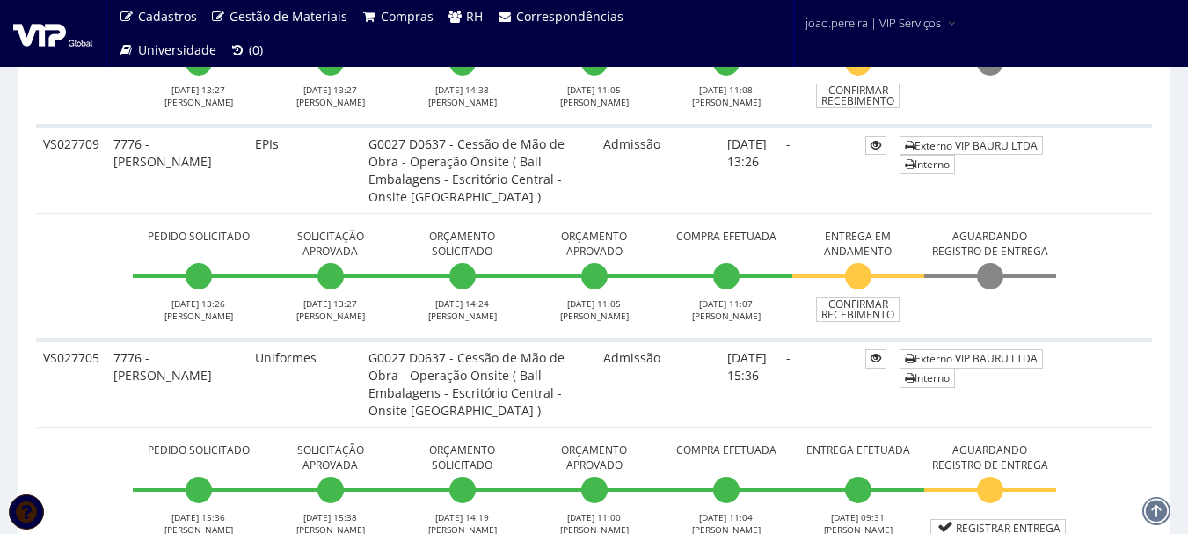
scroll to position [703, 0]
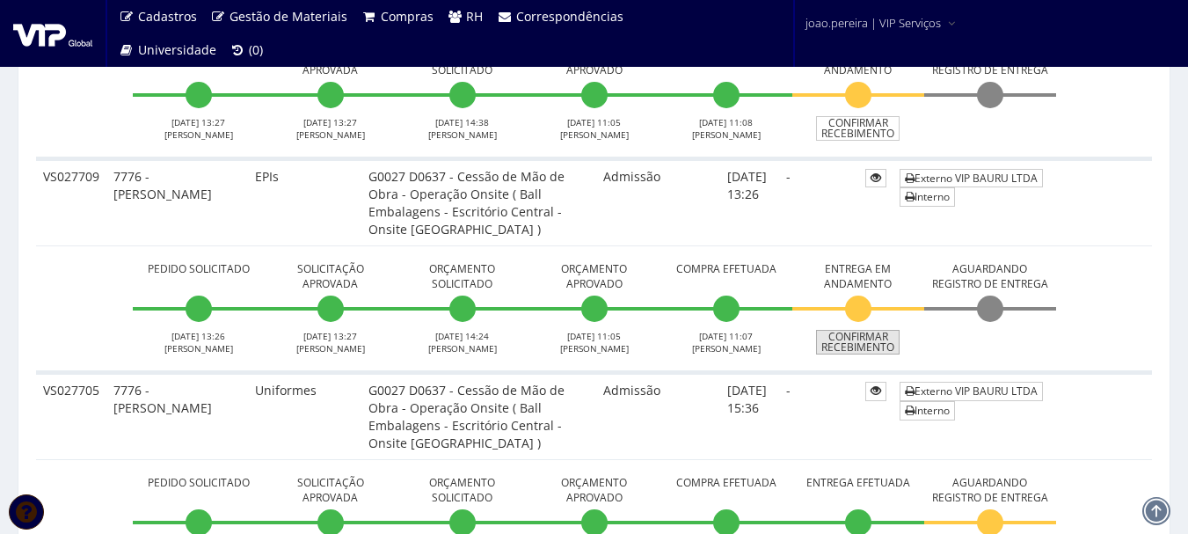
click at [855, 330] on link "Confirmar Recebimento" at bounding box center [858, 342] width 84 height 25
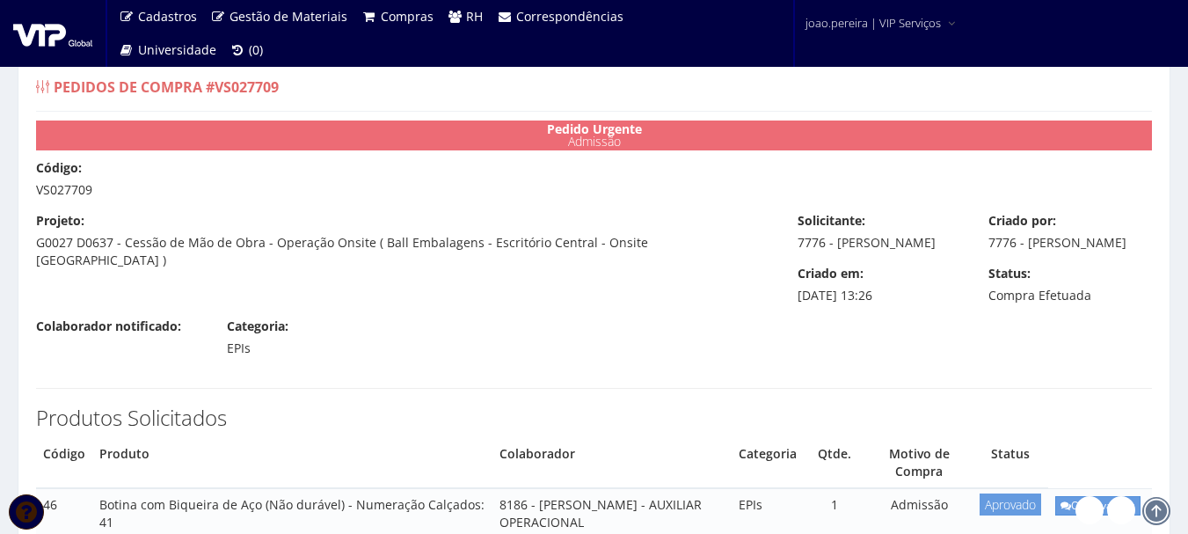
select select "848"
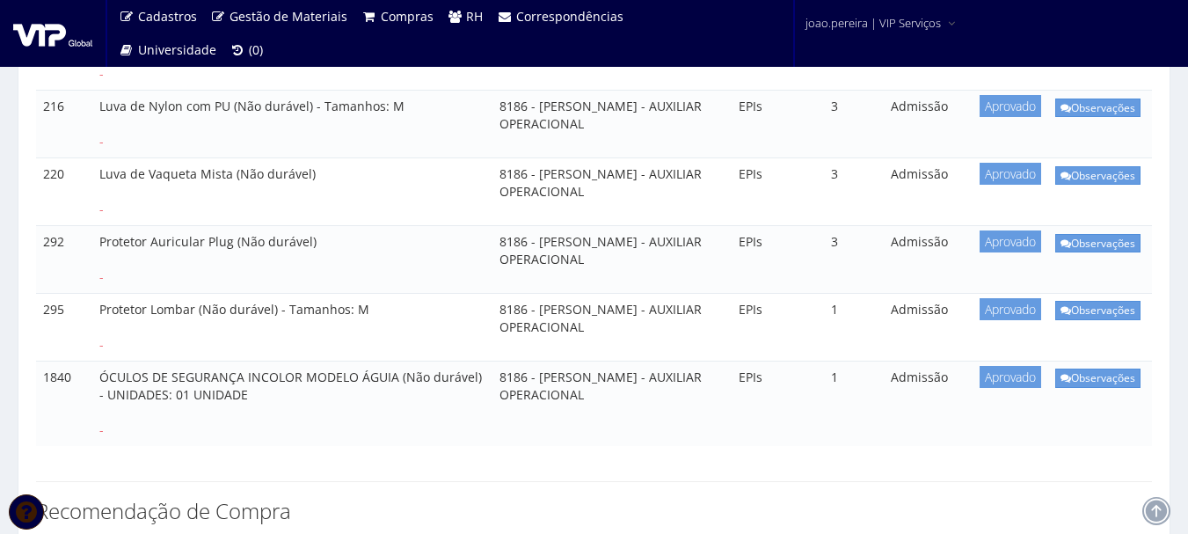
select select "25"
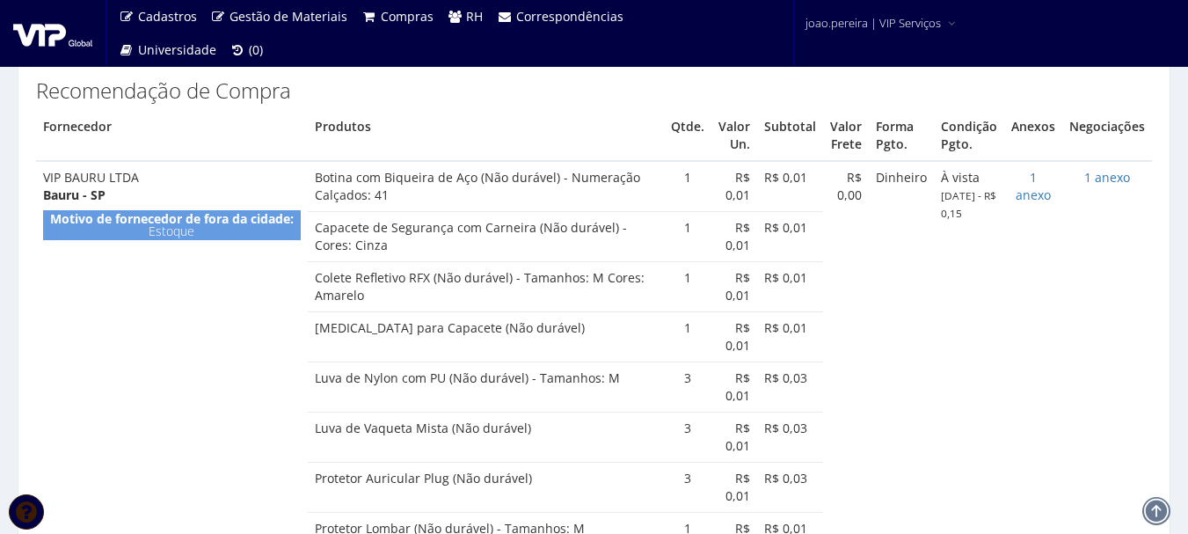
select select "19"
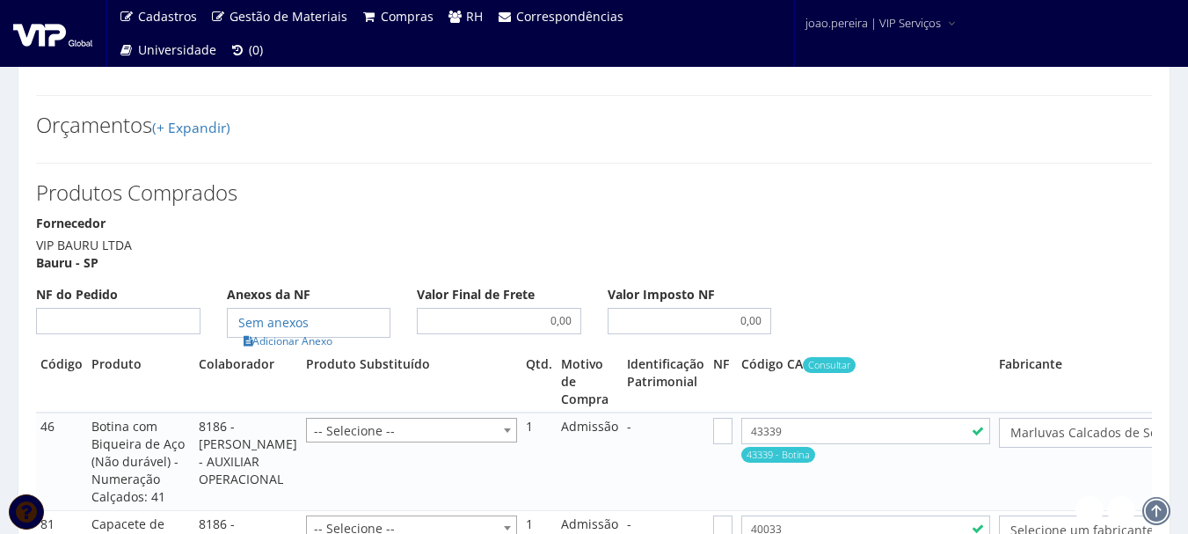
scroll to position [1671, 0]
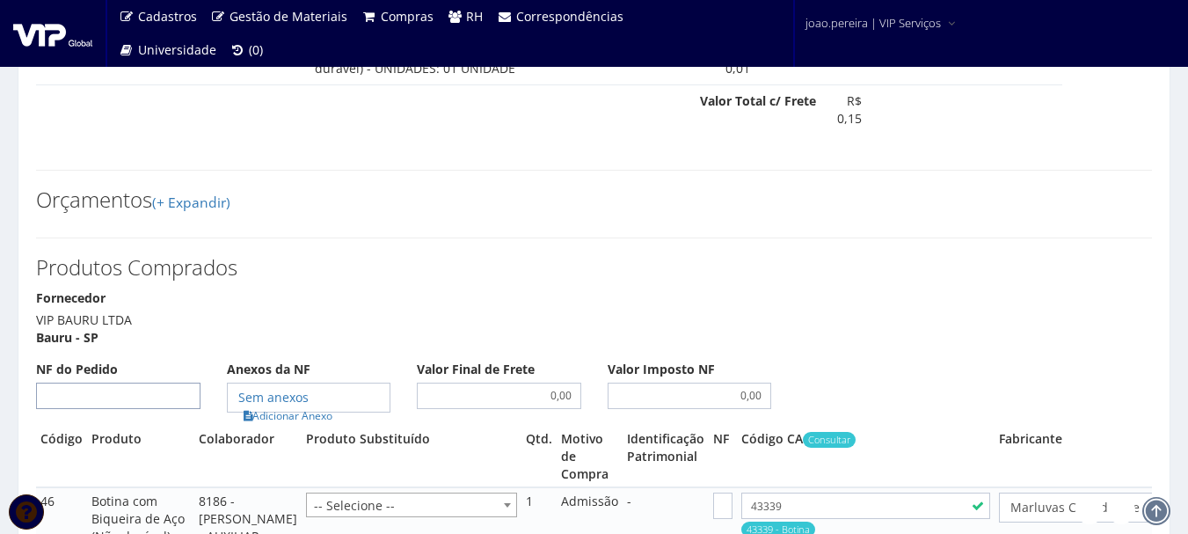
click at [143, 382] on input "NF do Pedido" at bounding box center [118, 395] width 164 height 26
type input "00"
select select "848"
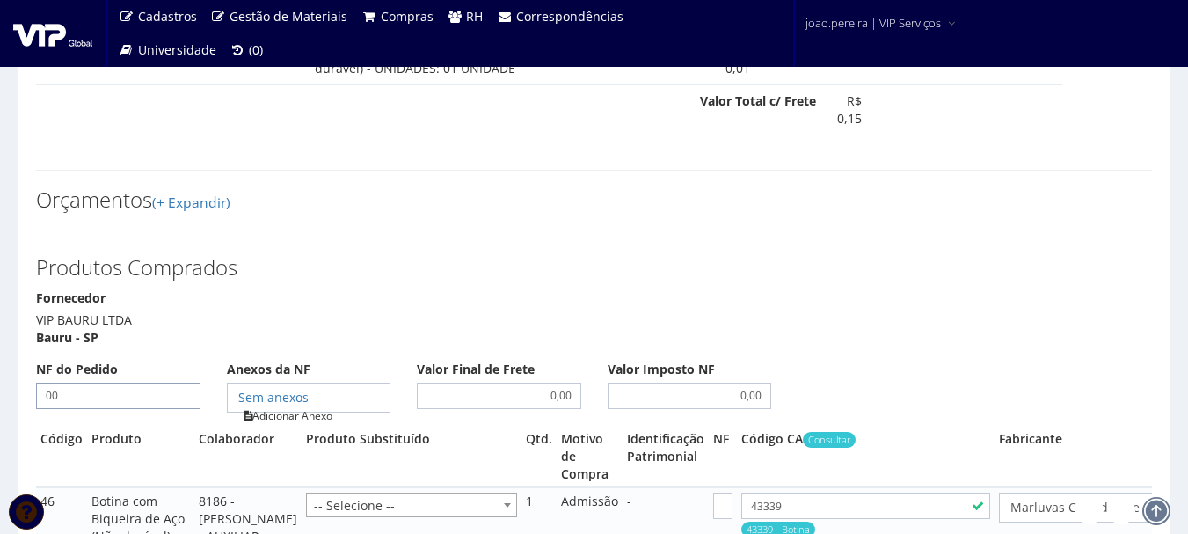
type input "00"
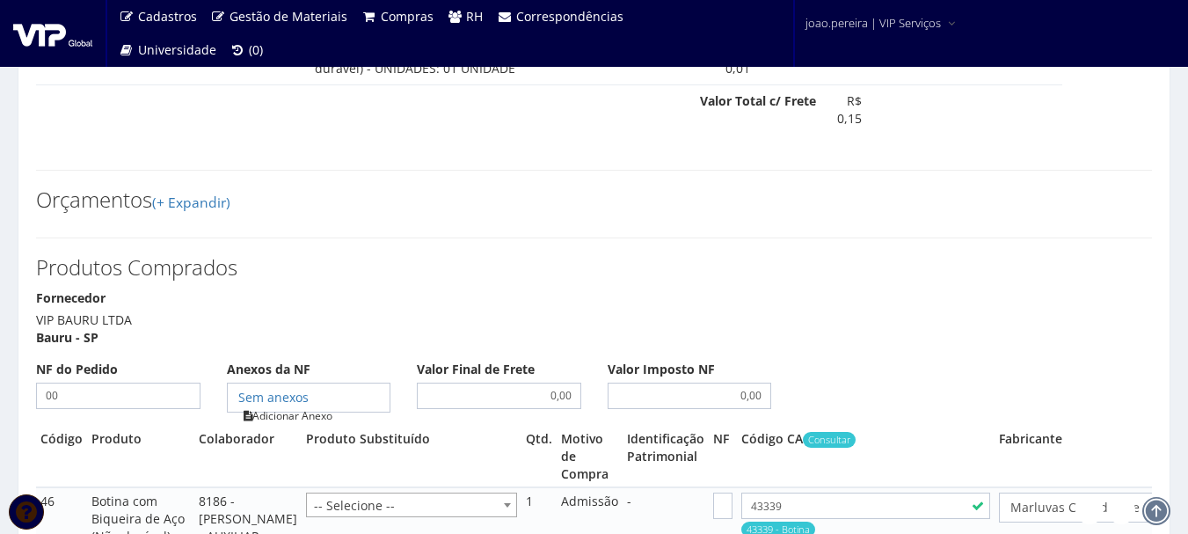
type input "00"
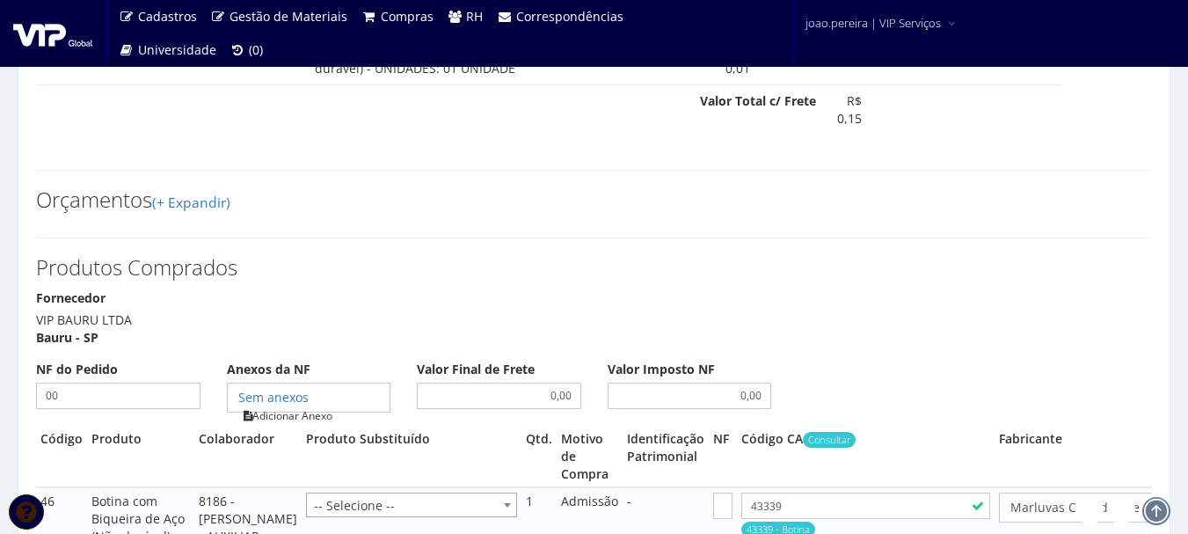
type input "00"
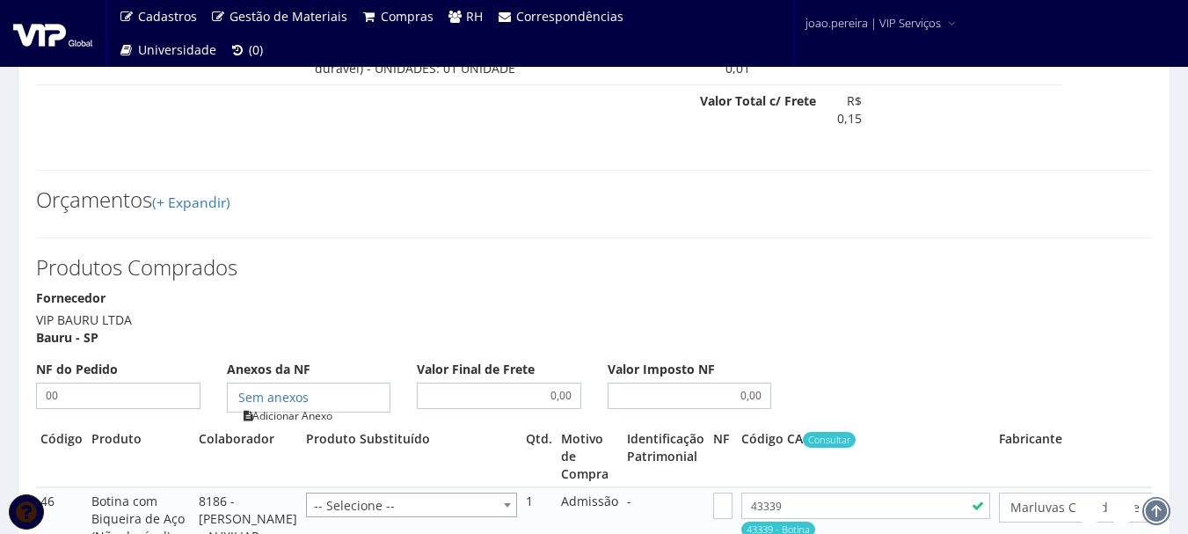
type input "00"
click at [307, 406] on link "Adicionar Anexo" at bounding box center [287, 415] width 99 height 18
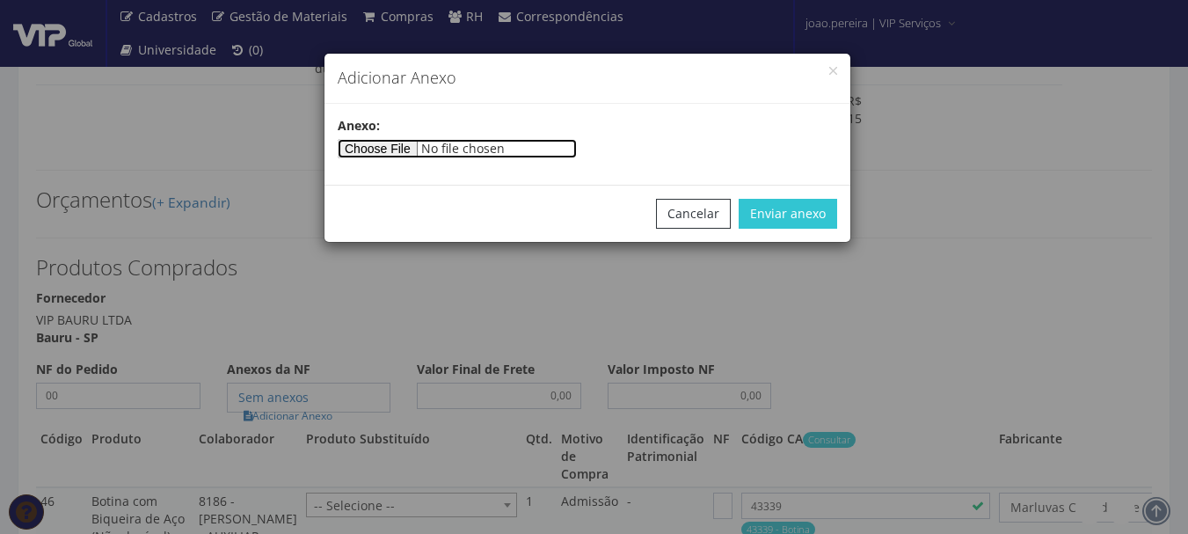
click at [410, 144] on input"] "file" at bounding box center [457, 148] width 239 height 19
select select "1164"
select select "848"
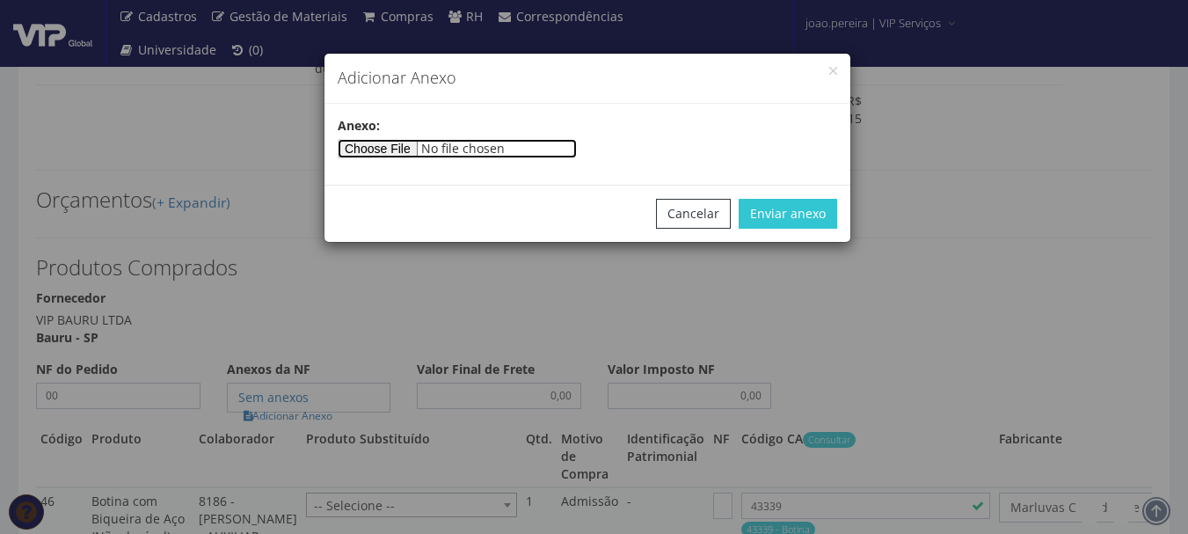
type input"] "C:\fakepath\PEDIDOS SEM NOTA FISCAL ESTOQUE.docx"
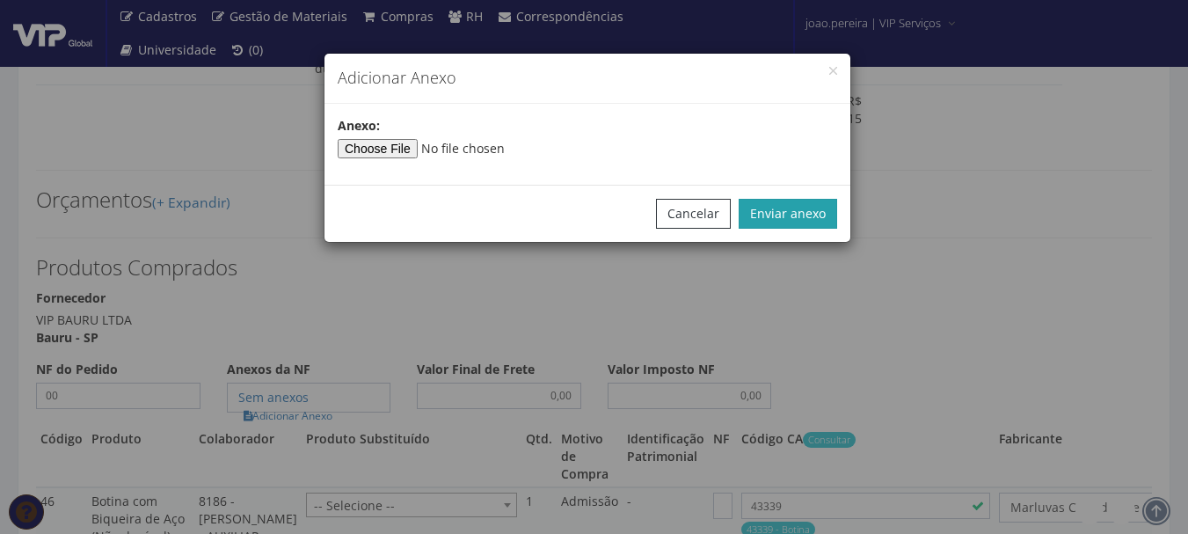
click at [811, 214] on button "Enviar anexo" at bounding box center [788, 214] width 98 height 30
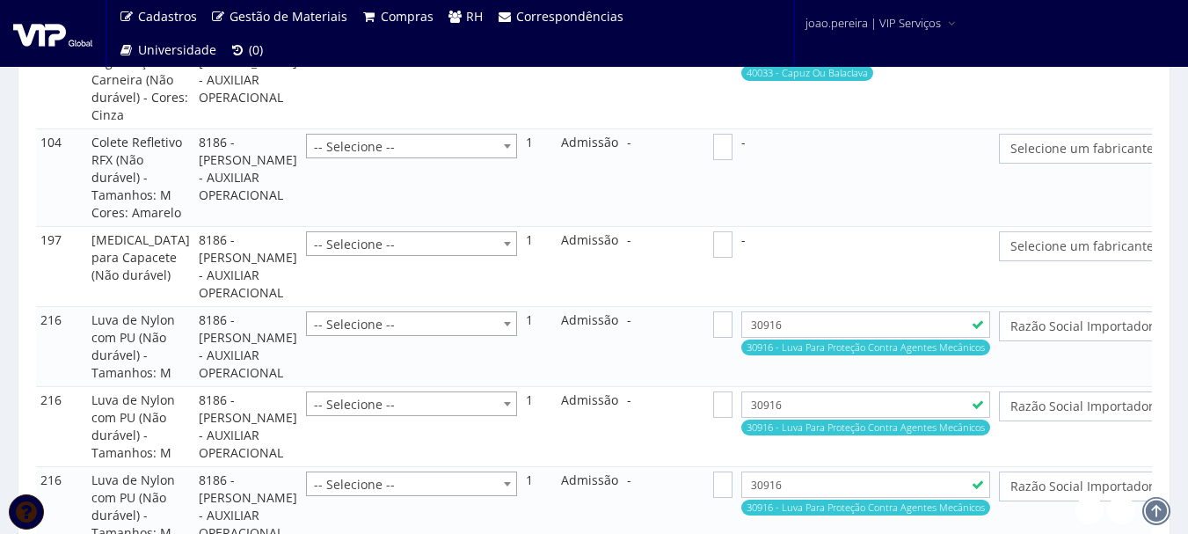
scroll to position [2110, 0]
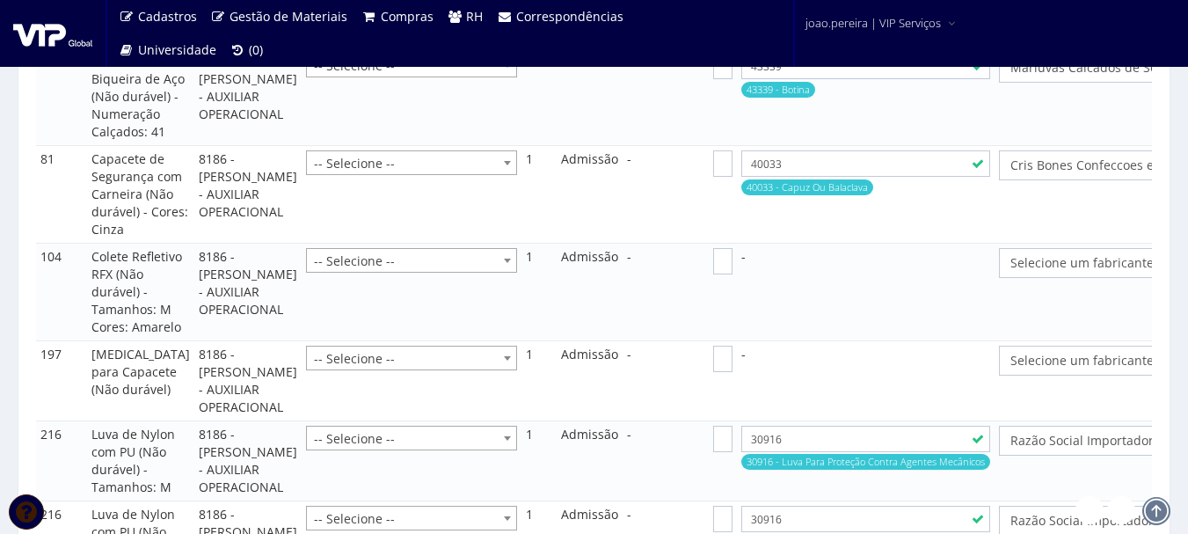
click at [1087, 272] on span "Selecione um fabricante" at bounding box center [1137, 263] width 254 height 18
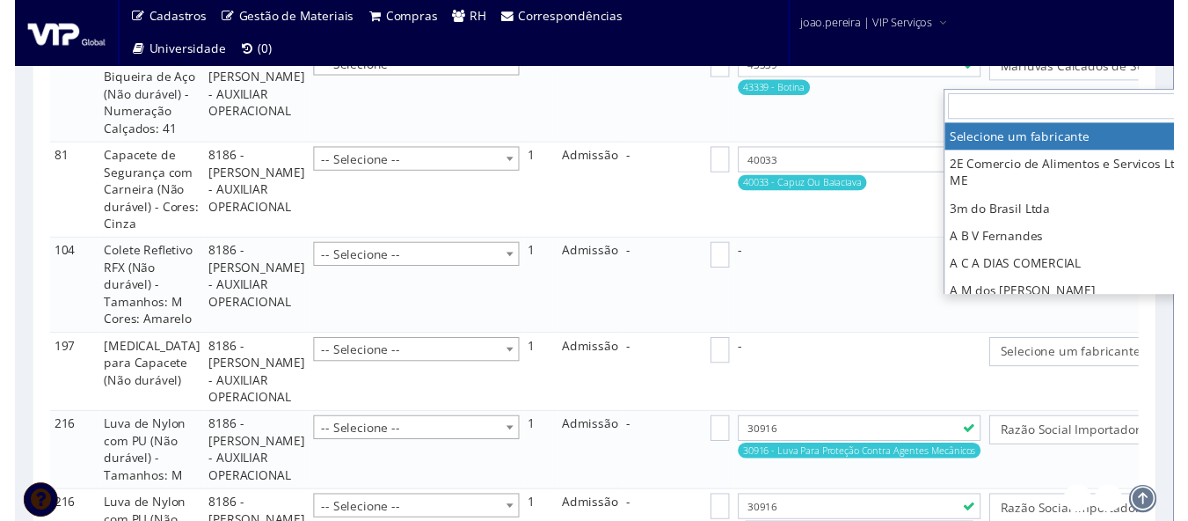
scroll to position [2110, 41]
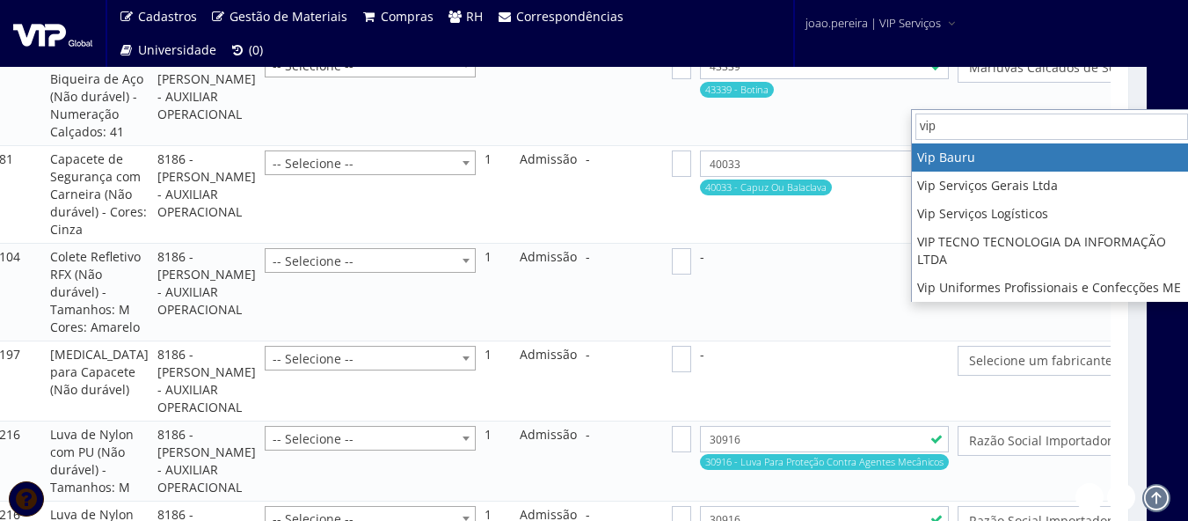
type input "vip"
select select "70"
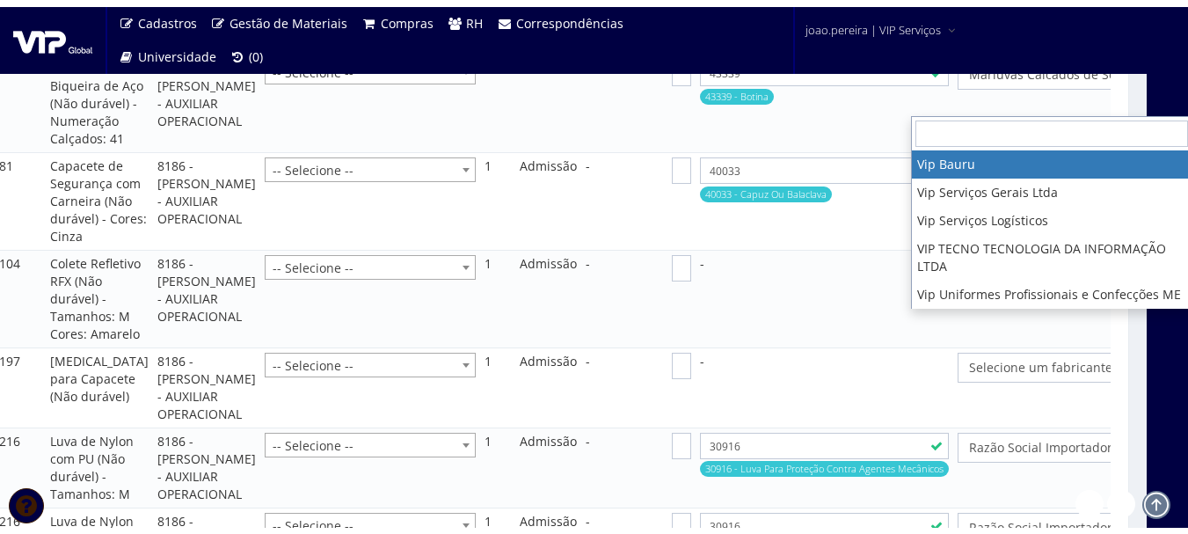
scroll to position [2110, 0]
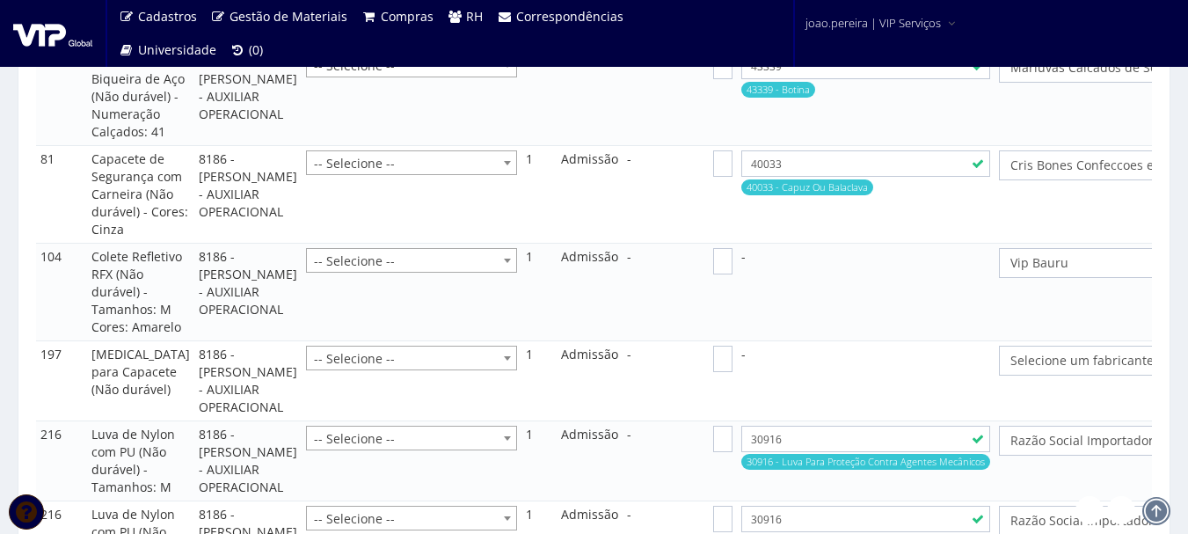
click at [1044, 272] on span "Vip Bauru" at bounding box center [1137, 263] width 254 height 18
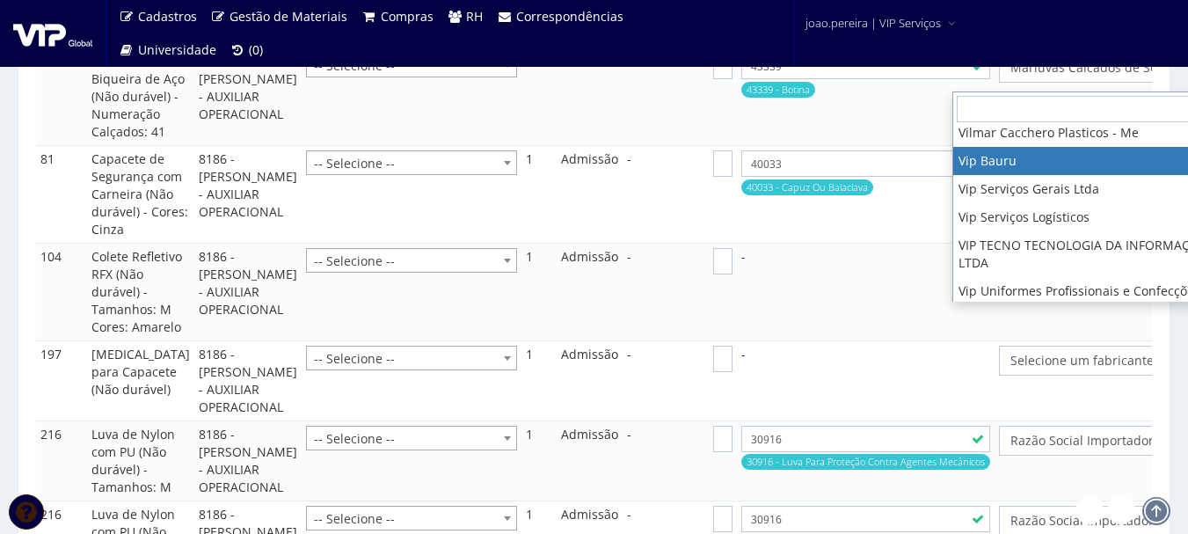
click at [1030, 341] on td "Selecione um fabricante 2E Comercio de Alimentos e Servicos Ltda. - ME 3m do Br…" at bounding box center [1142, 293] width 296 height 98
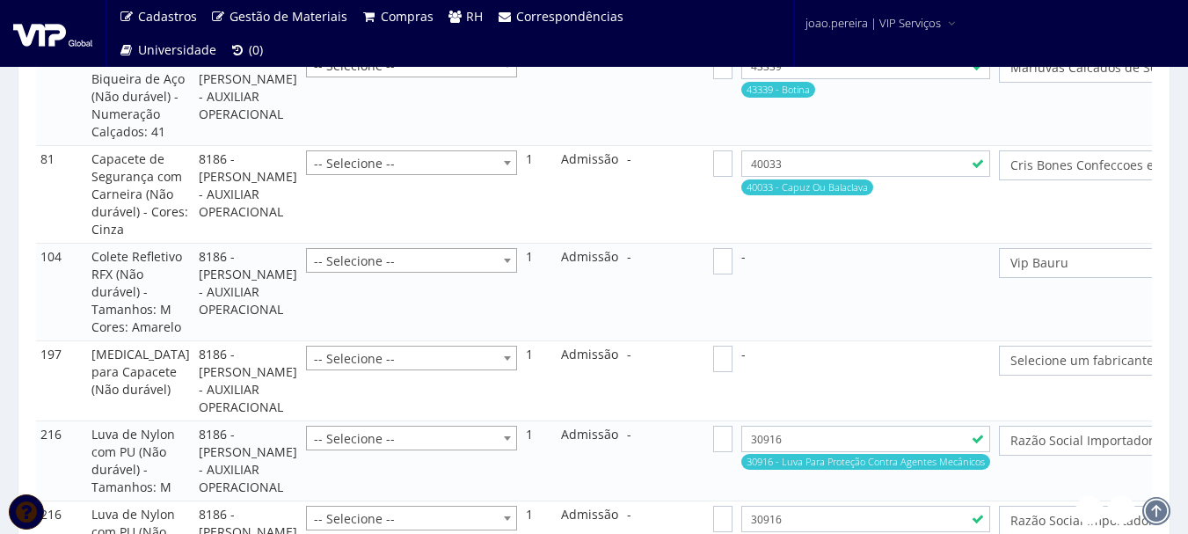
click at [1017, 369] on span "Selecione um fabricante" at bounding box center [1137, 361] width 254 height 18
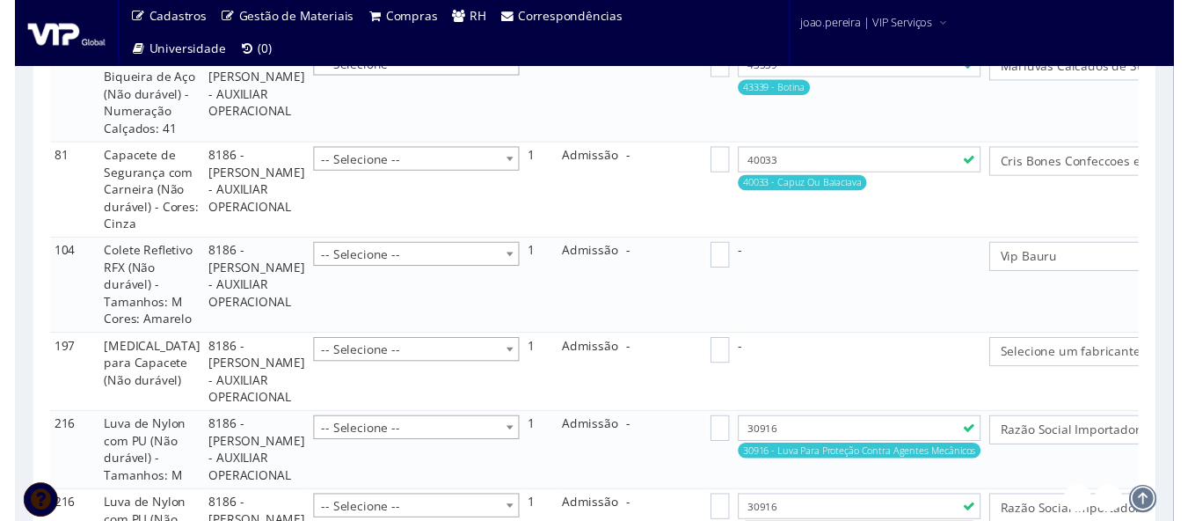
scroll to position [2110, 41]
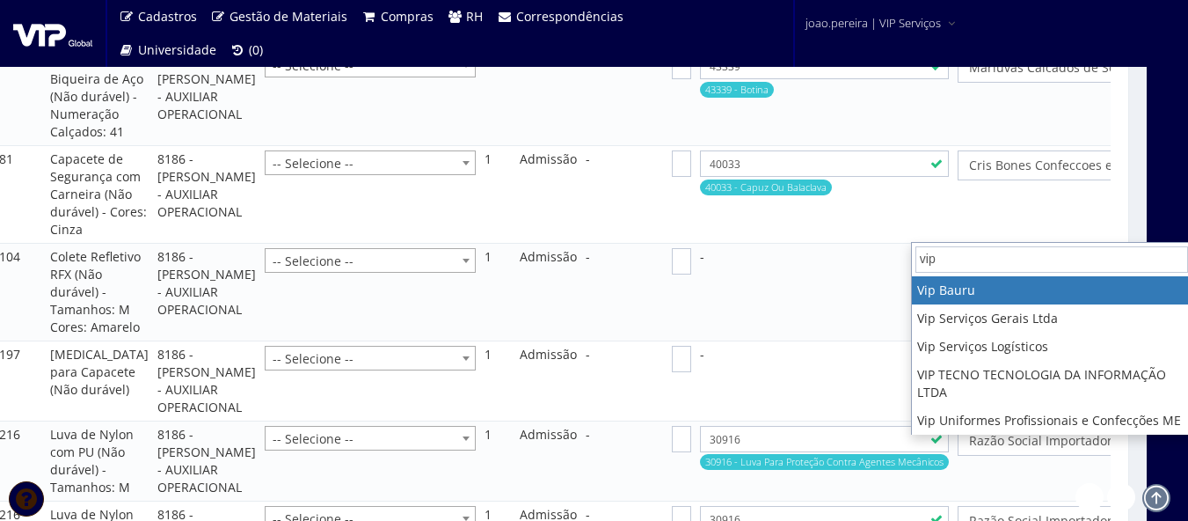
type input "vip"
select select "70"
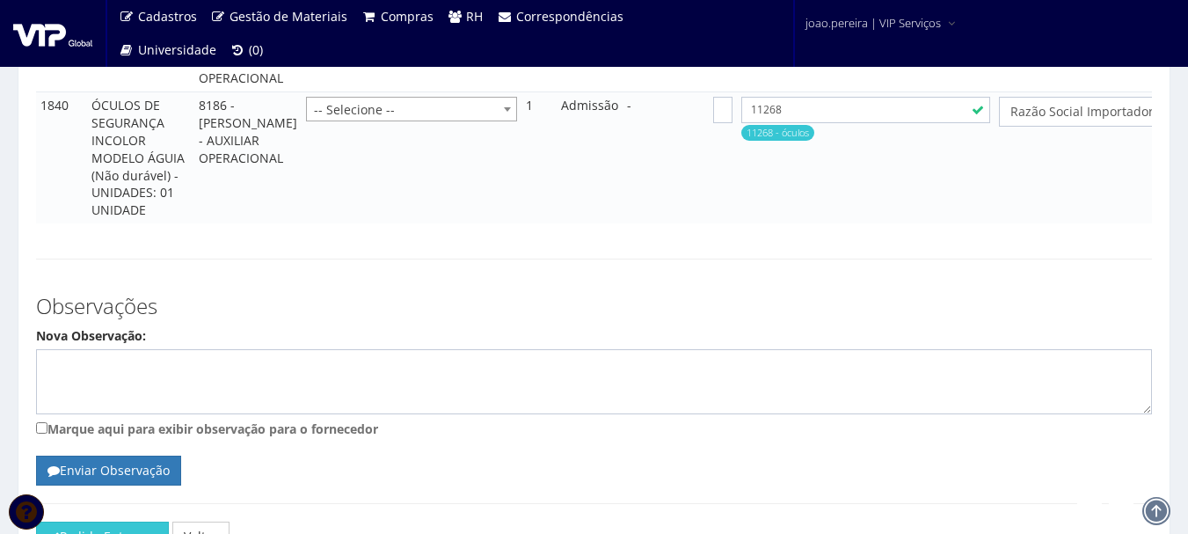
scroll to position [3341, 0]
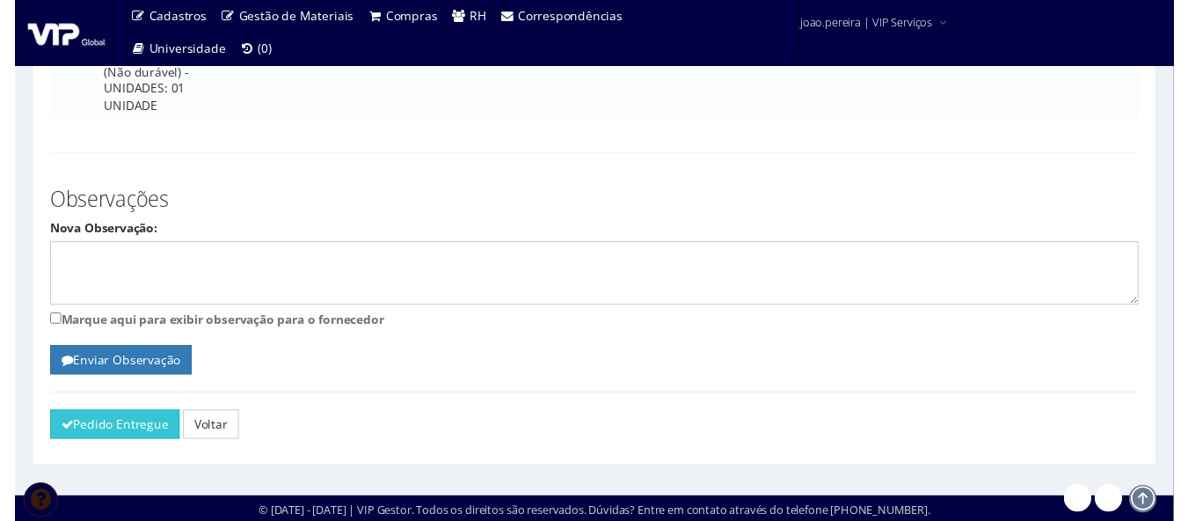
scroll to position [3341, 41]
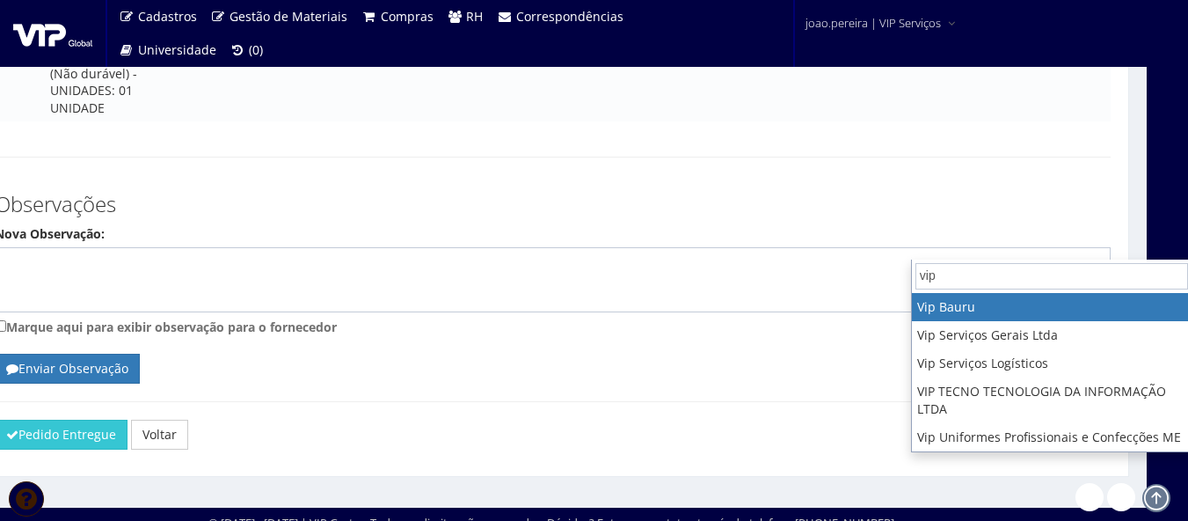
type input "vip"
select select "70"
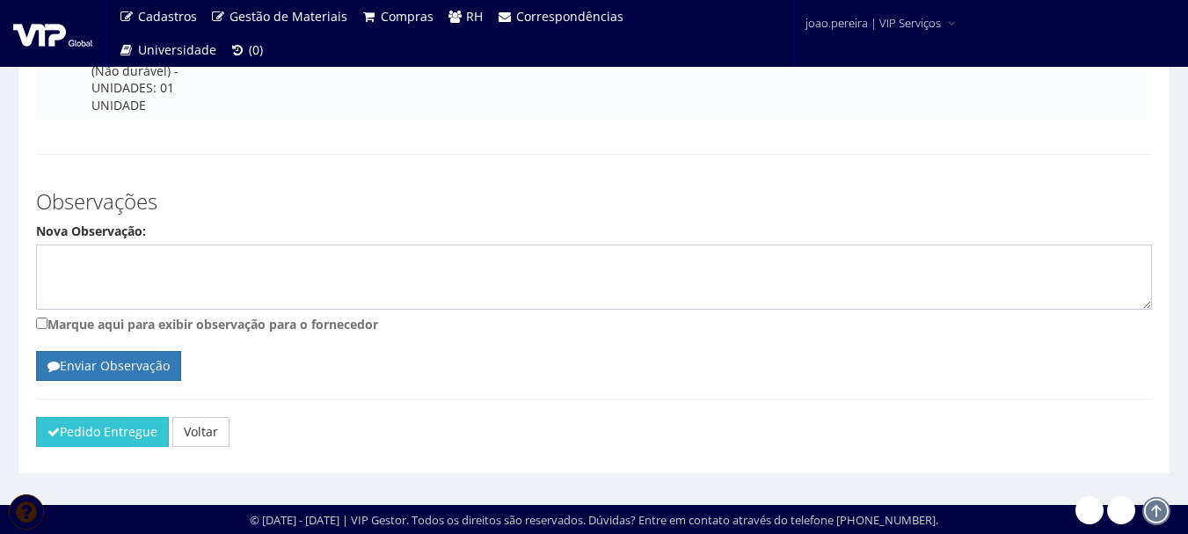
scroll to position [3723, 0]
click at [65, 433] on button "Pedido Entregue" at bounding box center [102, 432] width 133 height 30
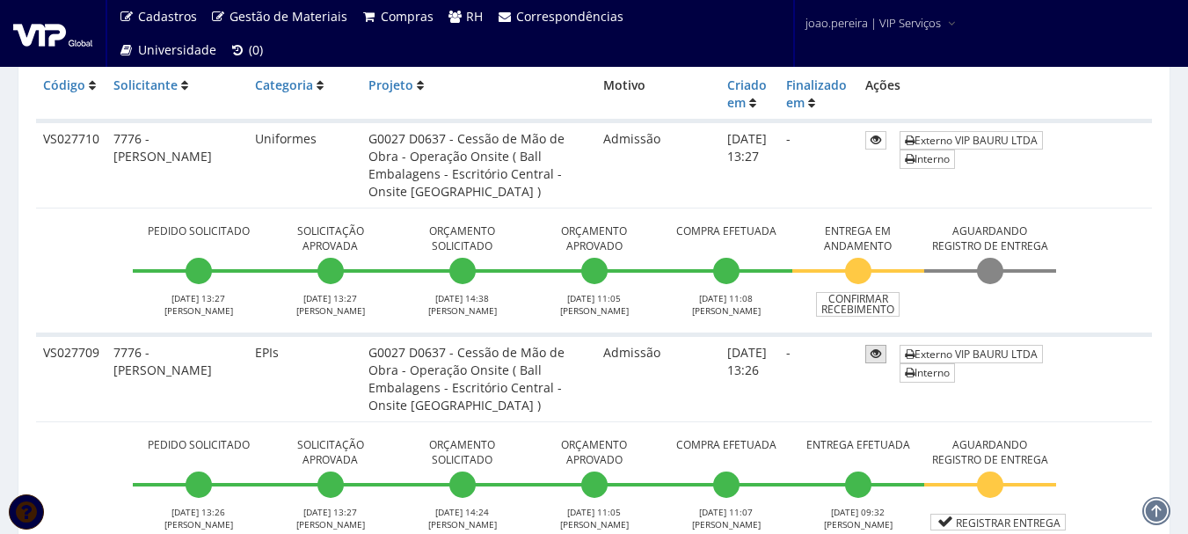
scroll to position [440, 0]
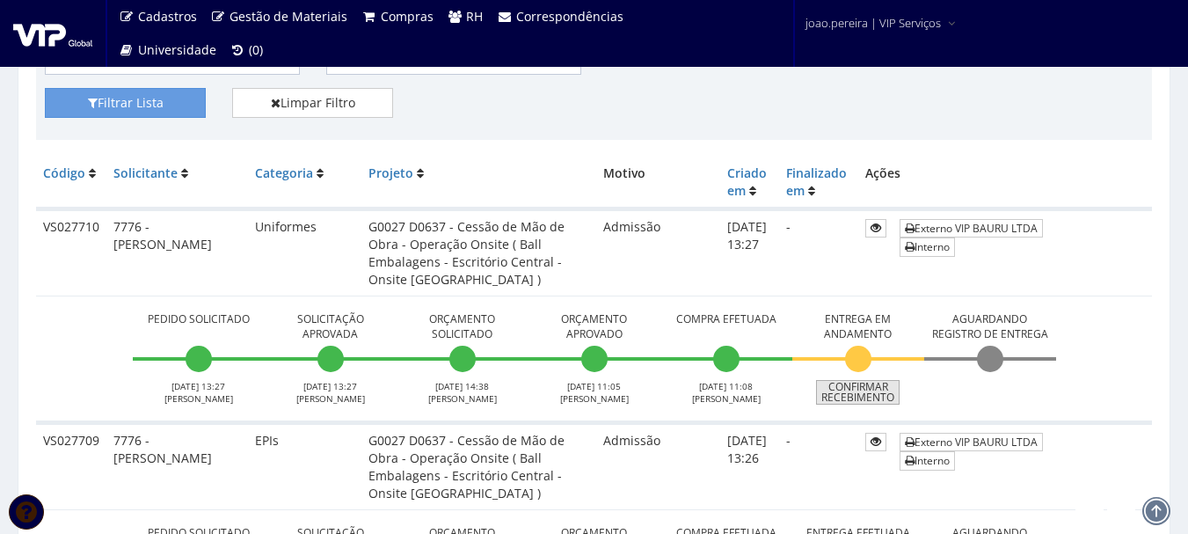
click at [865, 399] on link "Confirmar Recebimento" at bounding box center [858, 392] width 84 height 25
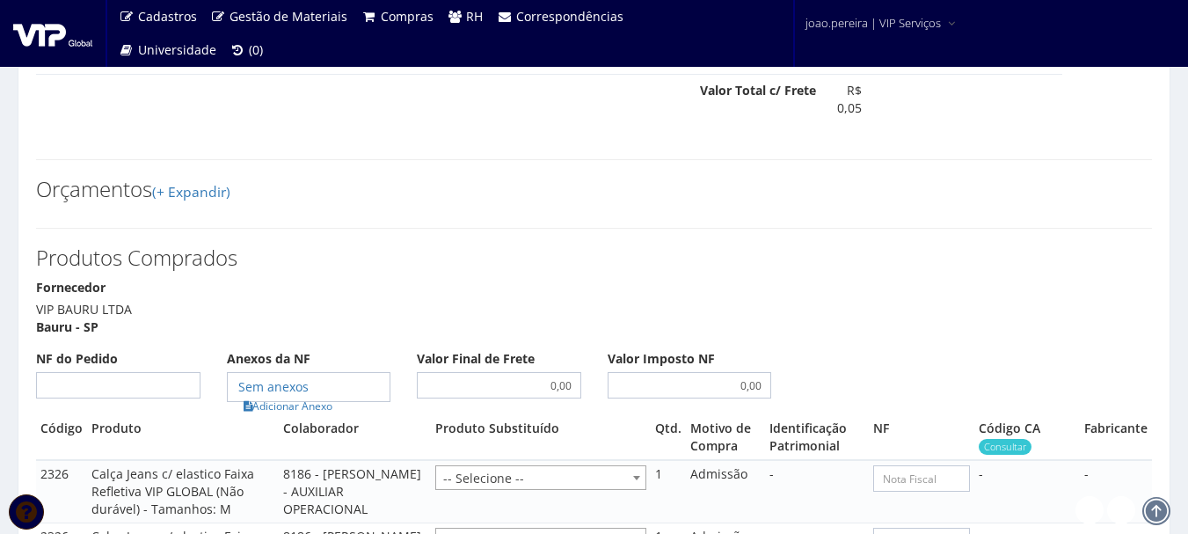
scroll to position [1143, 0]
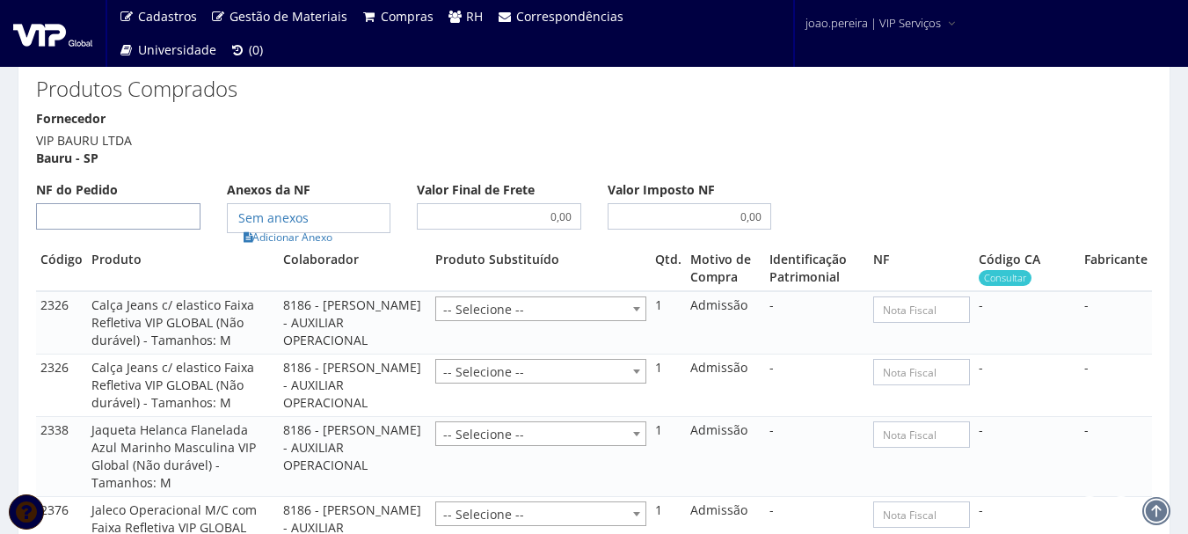
click at [132, 203] on input "NF do Pedido" at bounding box center [118, 216] width 164 height 26
type input "00"
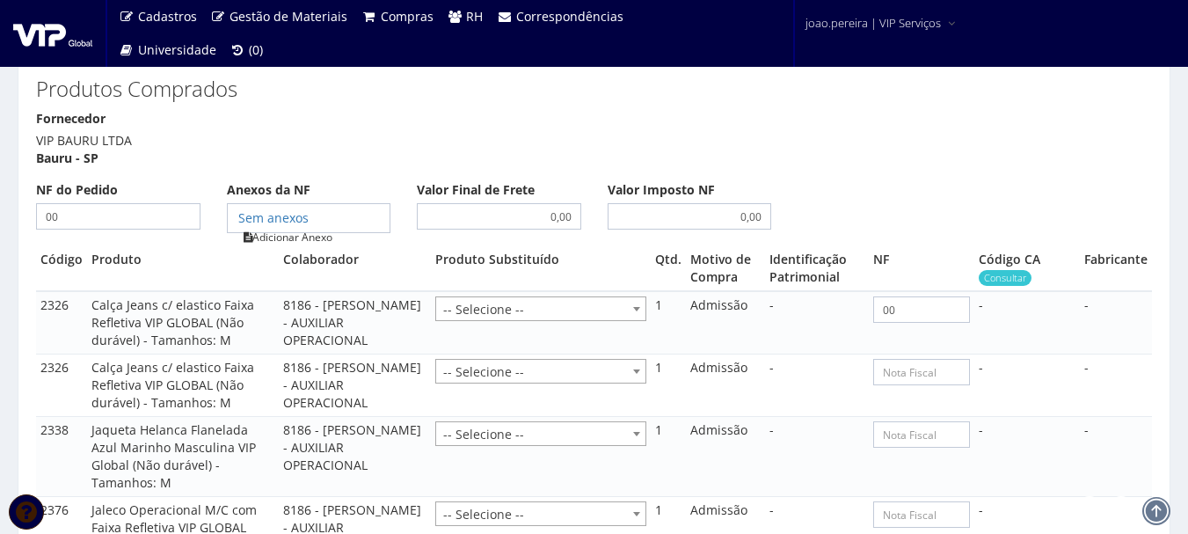
type input "00"
click at [286, 228] on link "Adicionar Anexo" at bounding box center [287, 237] width 99 height 18
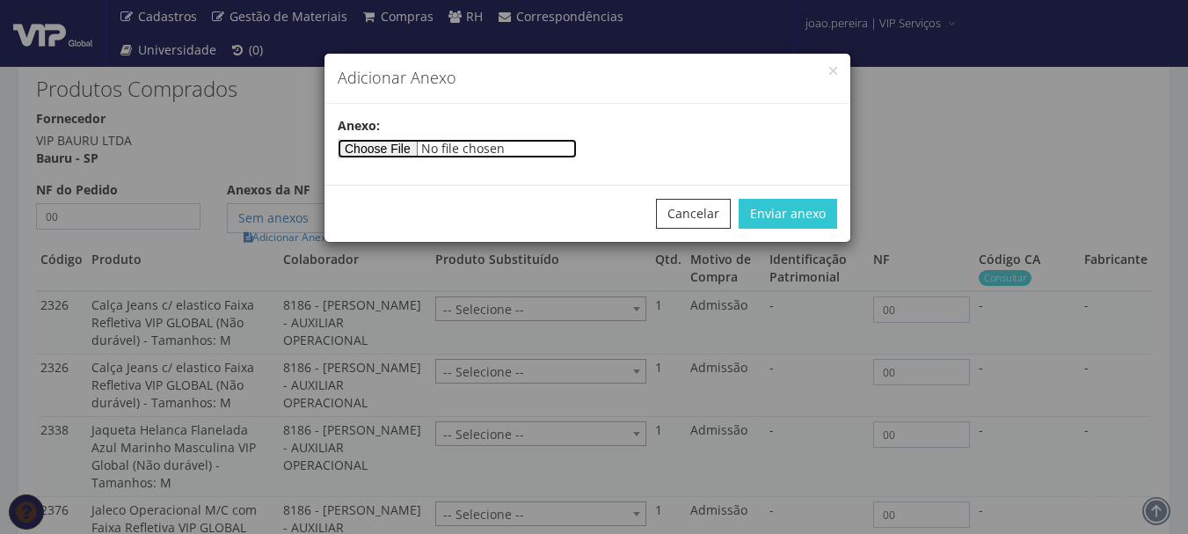
click at [373, 154] on input"] "file" at bounding box center [457, 148] width 239 height 19
type input"] "C:\fakepath\PEDIDOS SEM NOTA FISCAL ESTOQUE.docx"
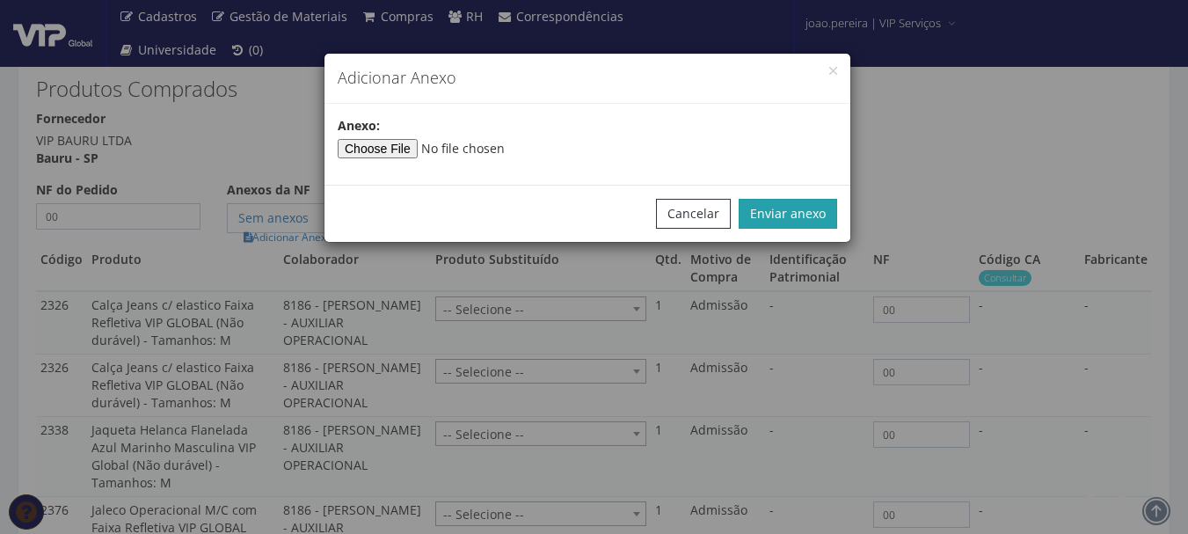
click at [787, 203] on button "Enviar anexo" at bounding box center [788, 214] width 98 height 30
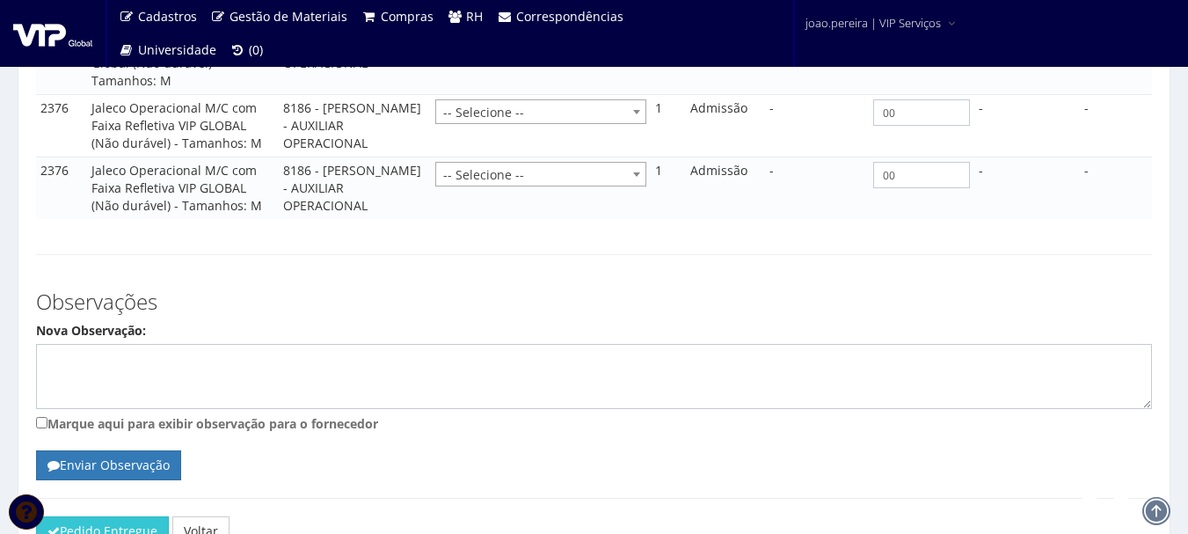
scroll to position [1592, 0]
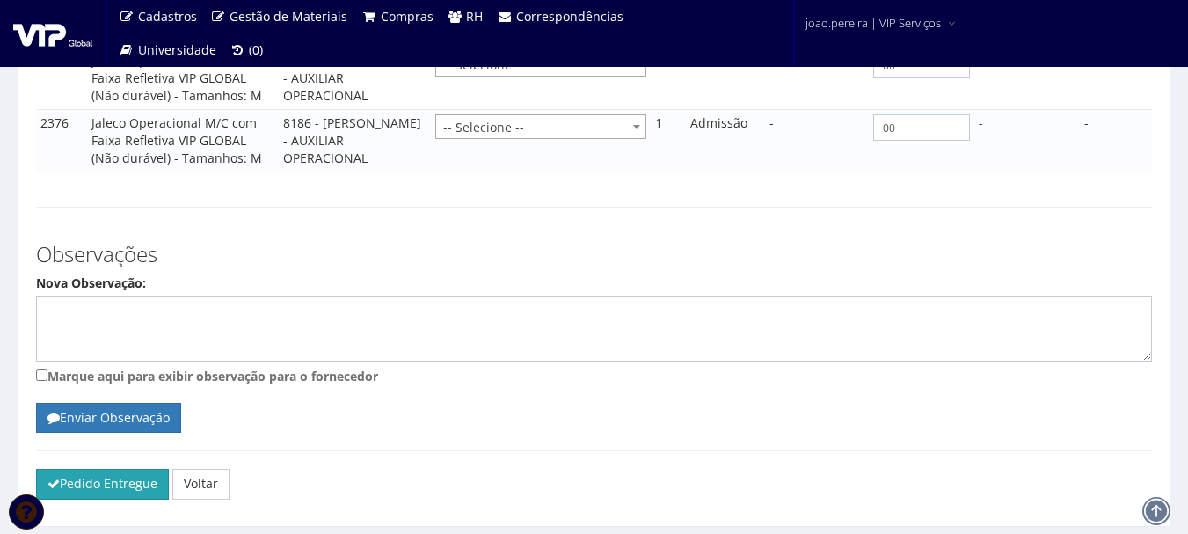
click at [79, 469] on button "Pedido Entregue" at bounding box center [102, 484] width 133 height 30
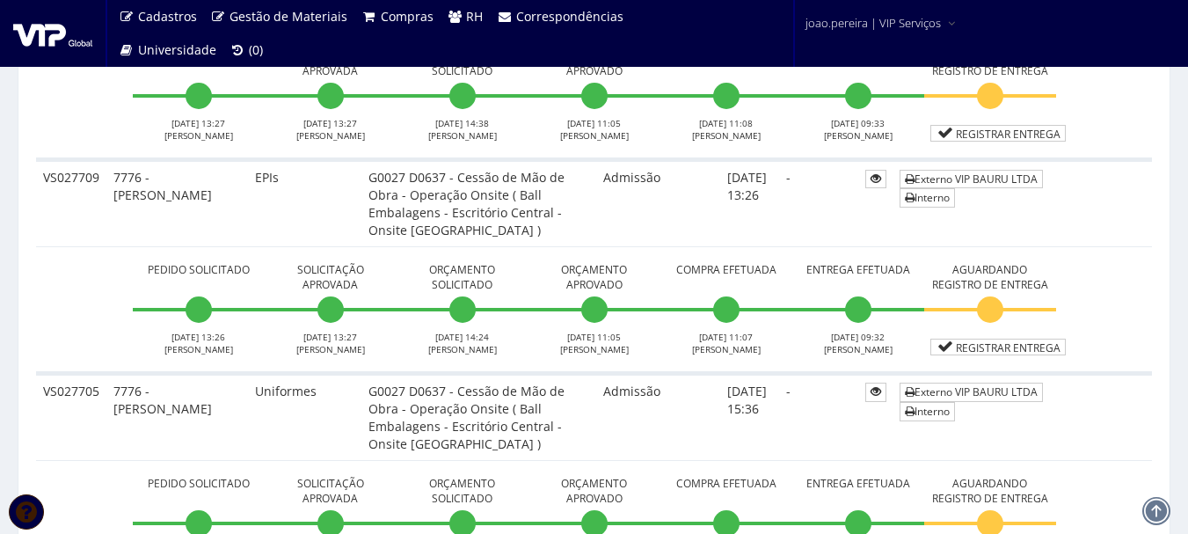
scroll to position [352, 0]
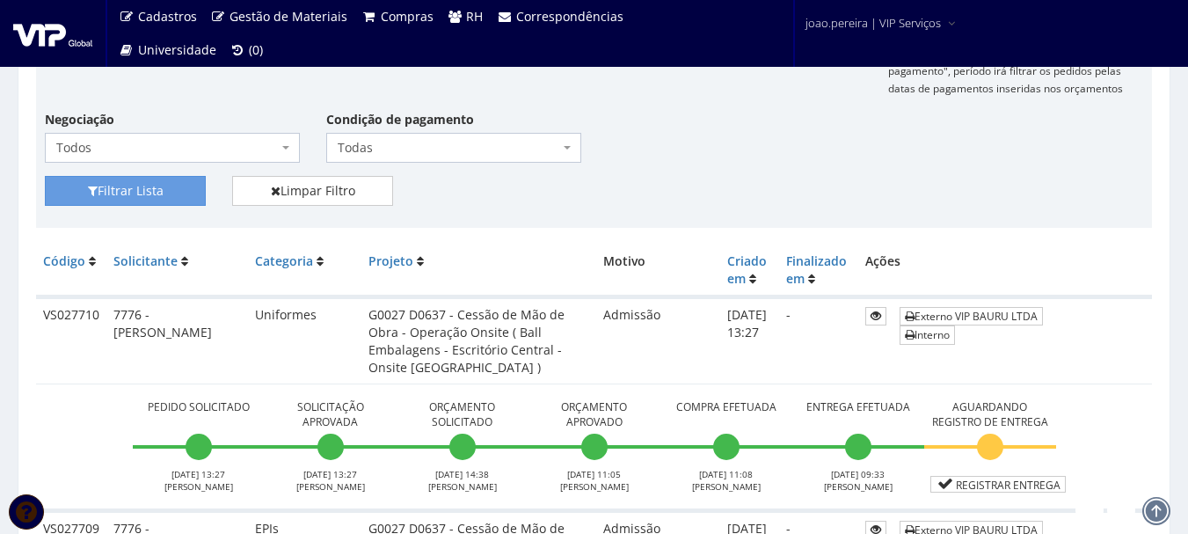
click at [579, 192] on div "Filtrar Lista Limpar Filtro" at bounding box center [594, 197] width 1125 height 43
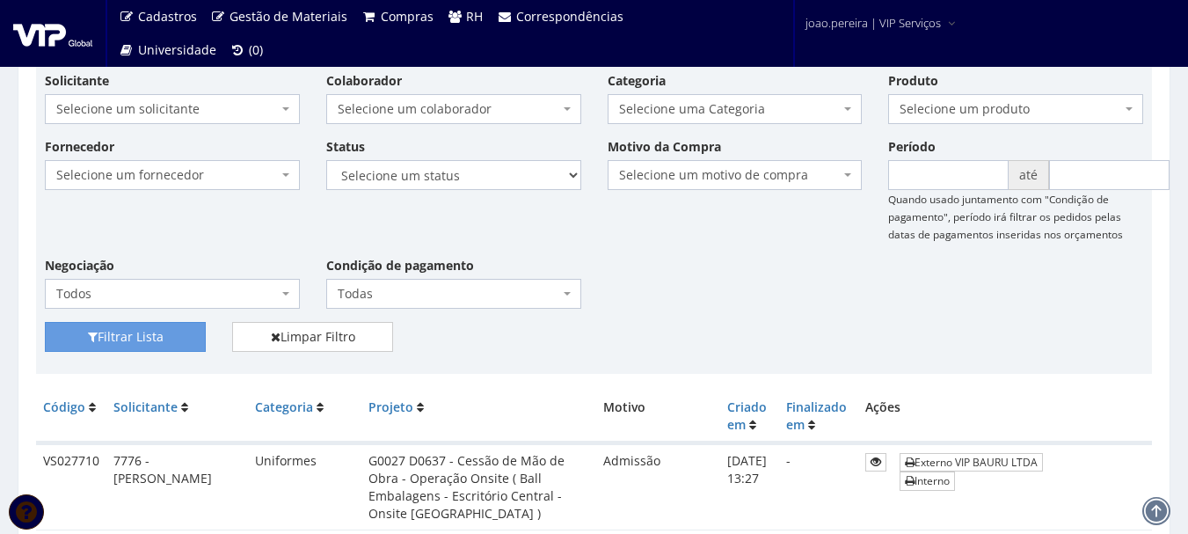
scroll to position [0, 0]
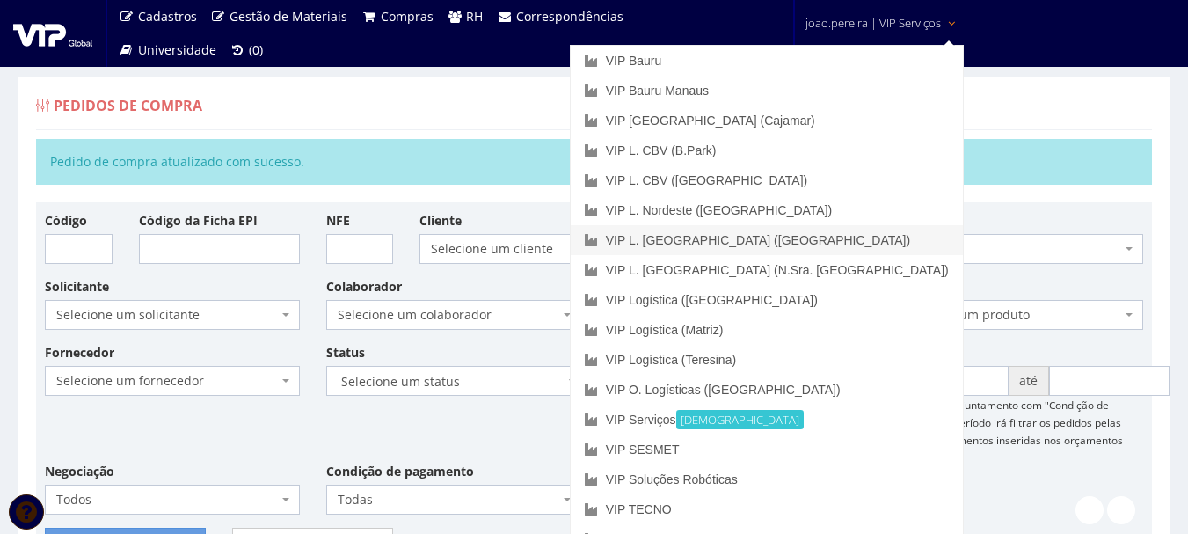
click at [827, 242] on link "VIP L. [GEOGRAPHIC_DATA] ([GEOGRAPHIC_DATA])" at bounding box center [767, 240] width 392 height 30
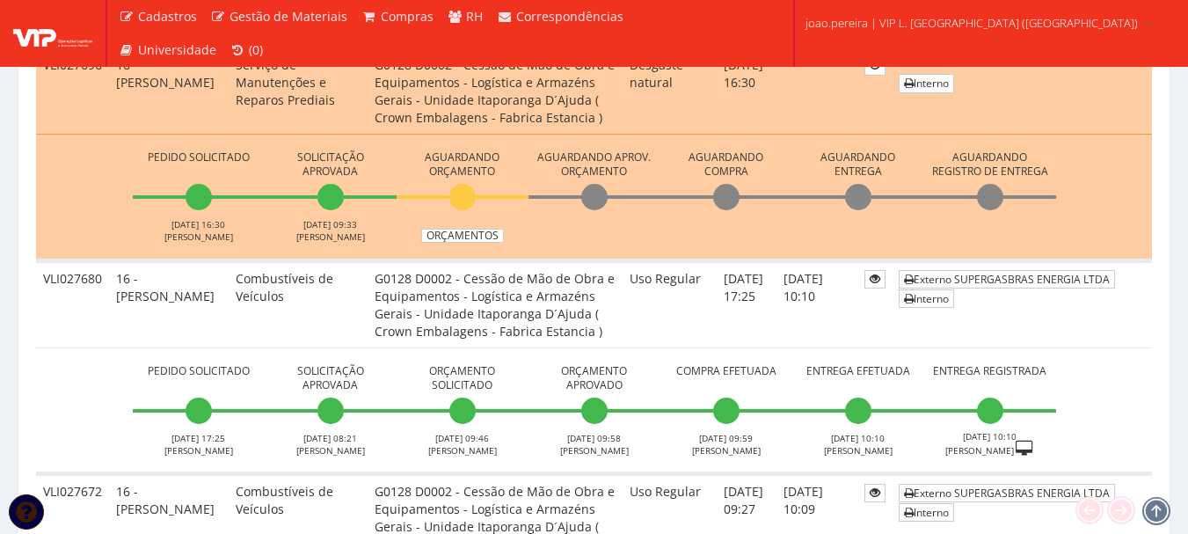
scroll to position [879, 0]
